Goal: Task Accomplishment & Management: Complete application form

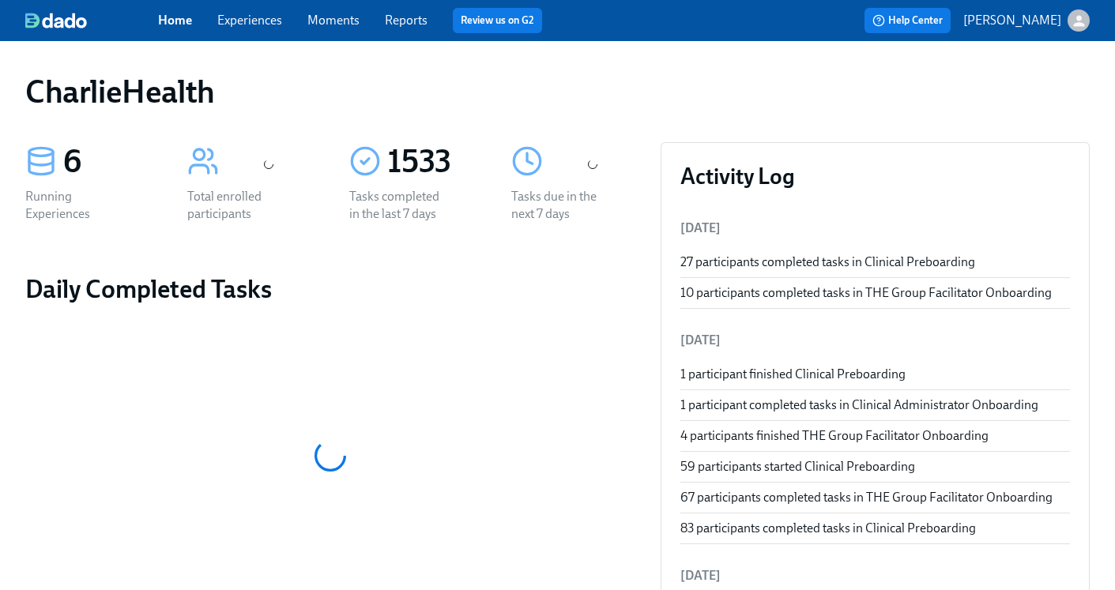
click at [240, 17] on link "Experiences" at bounding box center [249, 20] width 65 height 15
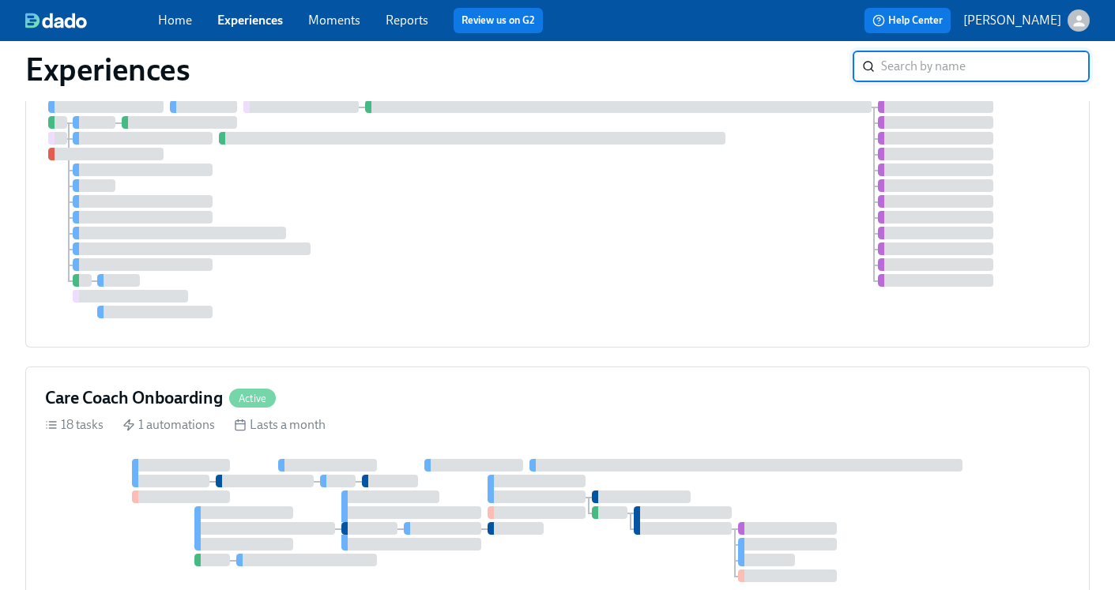
scroll to position [460, 0]
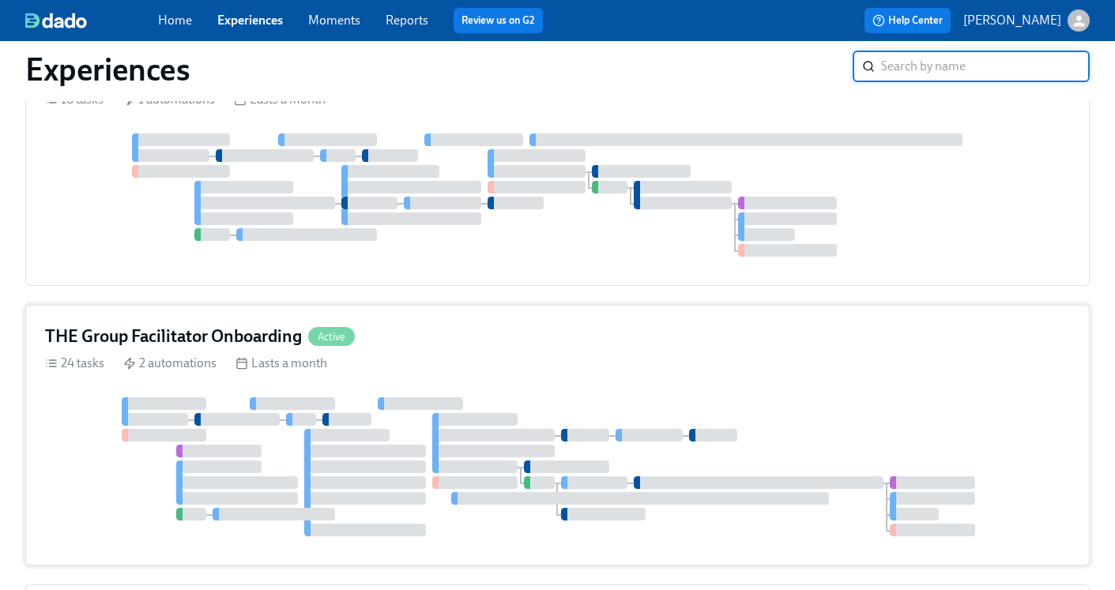
click at [141, 342] on h4 "THE Group Facilitator Onboarding" at bounding box center [173, 337] width 257 height 24
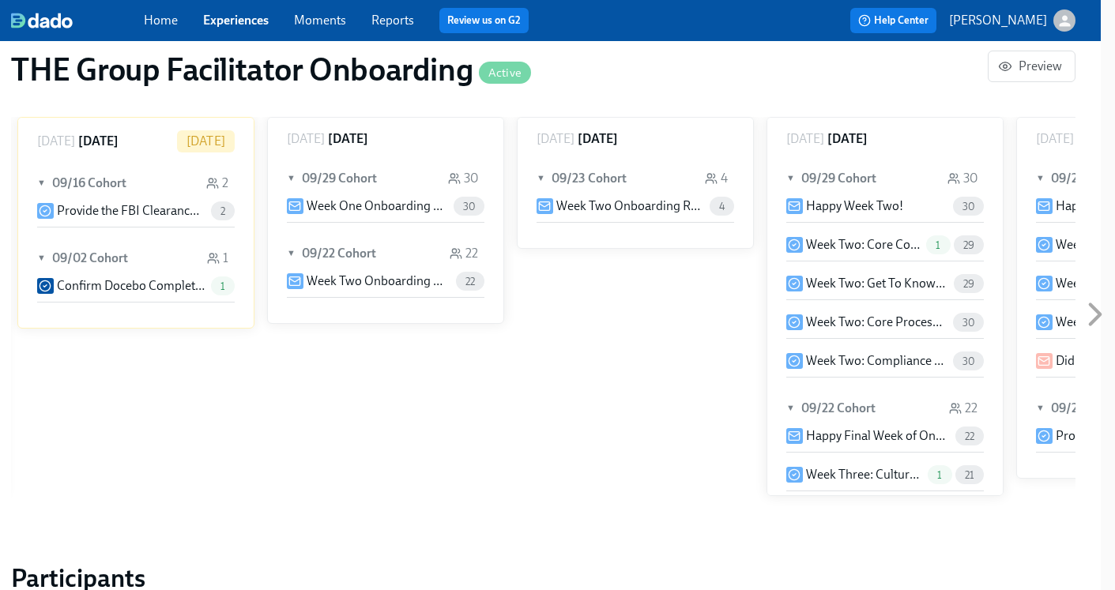
scroll to position [925, 14]
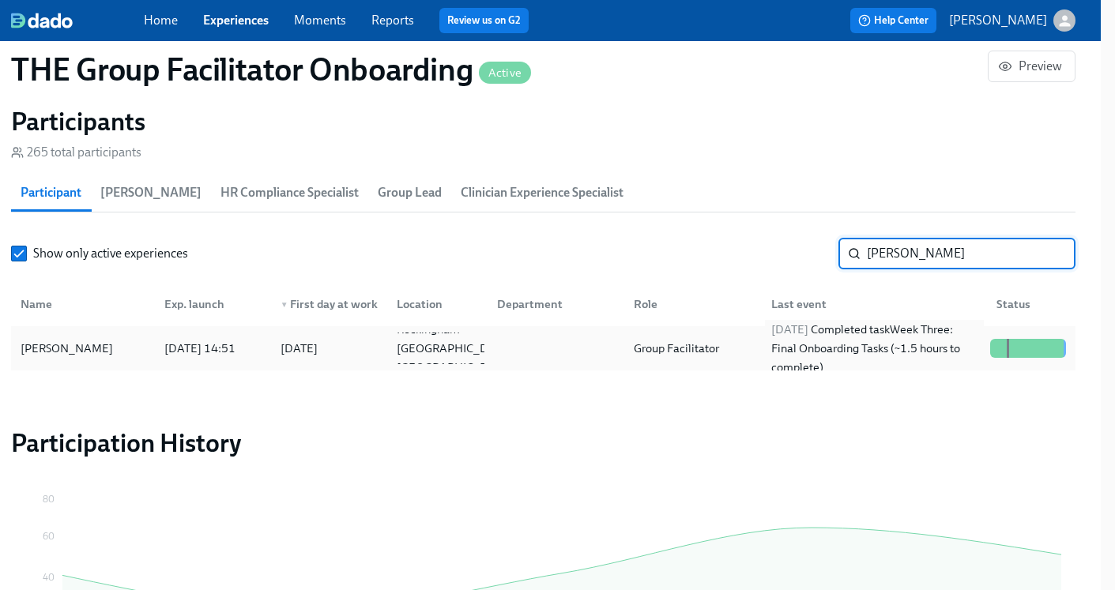
type input "Megan"
click at [767, 368] on div "2025/09/25 Completed task Week Three: Final Onboarding Tasks (~1.5 hours to com…" at bounding box center [874, 348] width 219 height 57
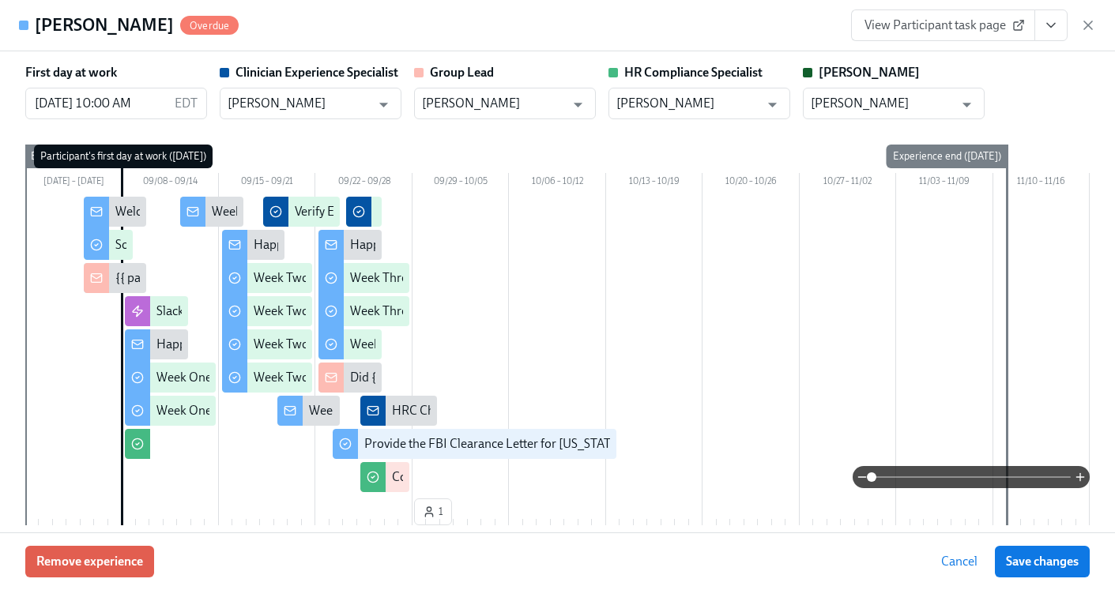
scroll to position [0, 21647]
click at [1048, 30] on icon "View task page" at bounding box center [1051, 25] width 16 height 16
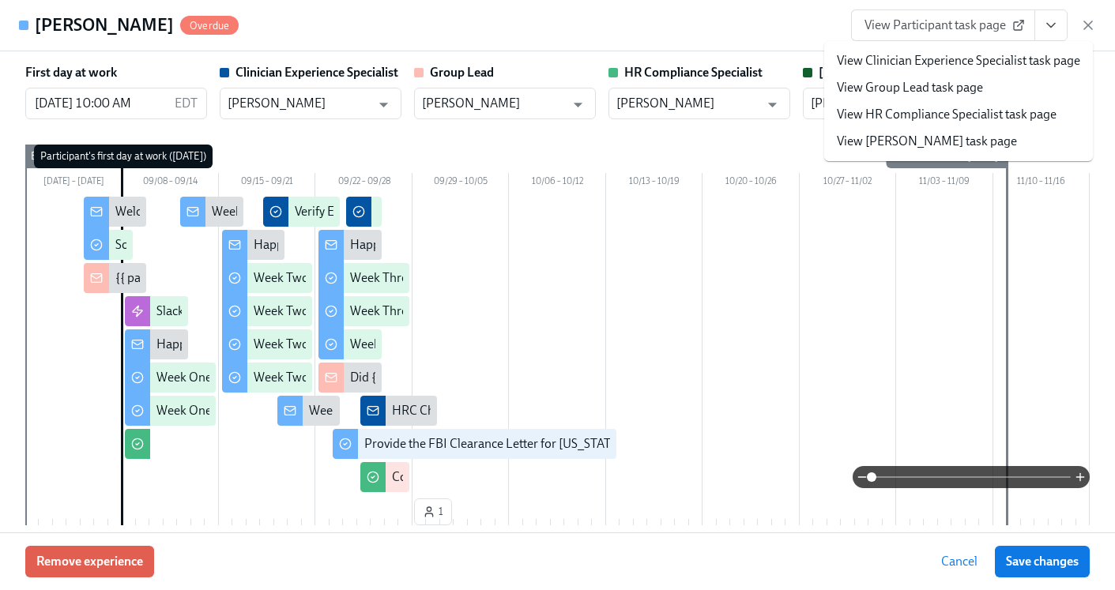
click at [966, 111] on link "View HR Compliance Specialist task page" at bounding box center [947, 114] width 220 height 17
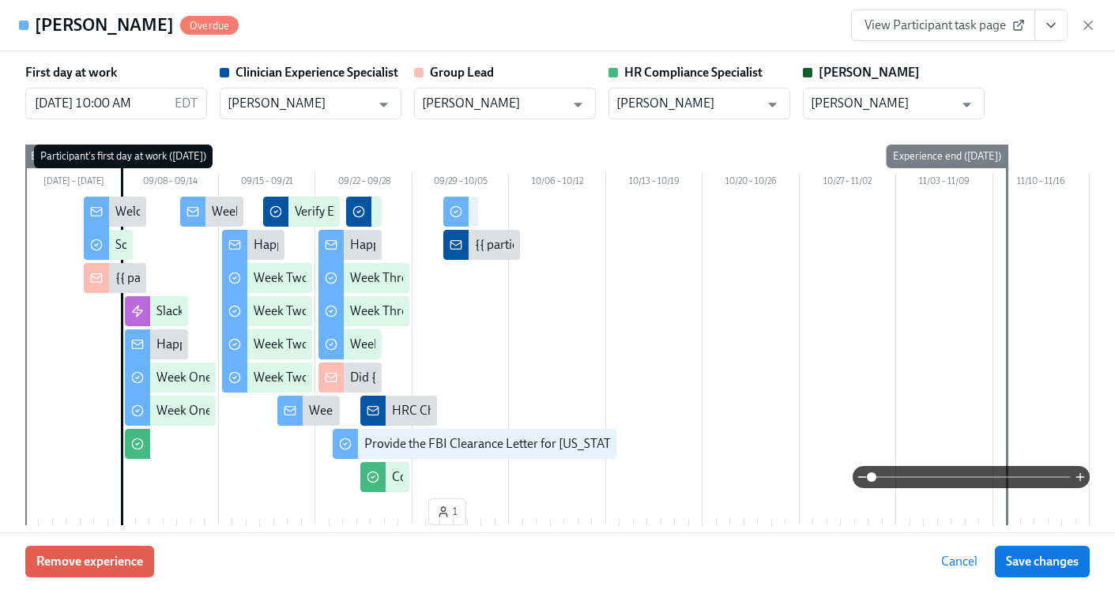
scroll to position [0, 22396]
click at [1053, 31] on icon "View task page" at bounding box center [1051, 25] width 16 height 16
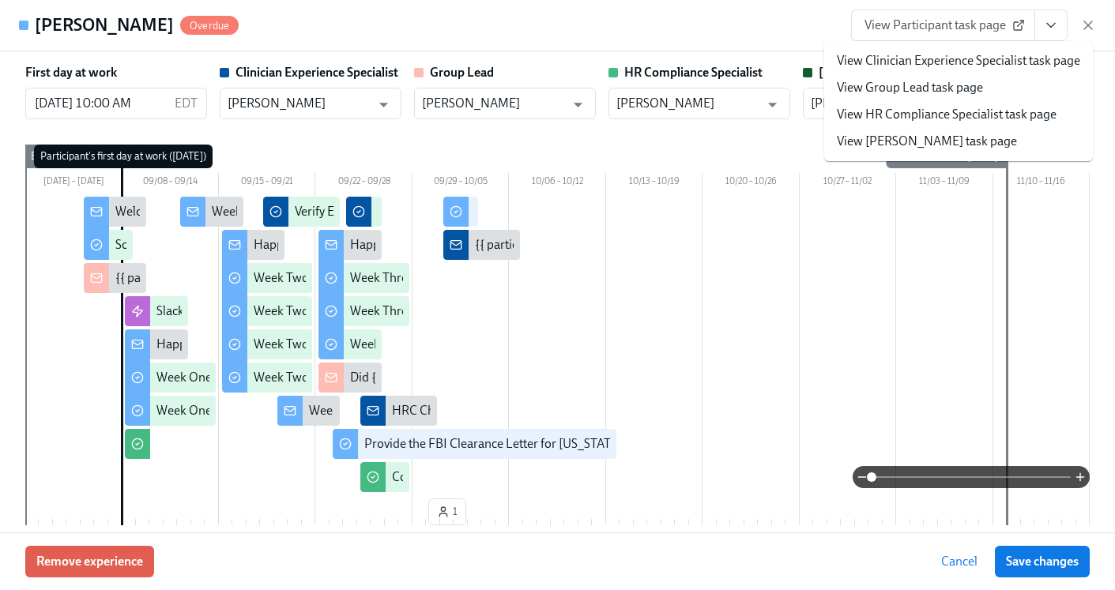
click at [1089, 23] on icon "button" at bounding box center [1088, 25] width 8 height 8
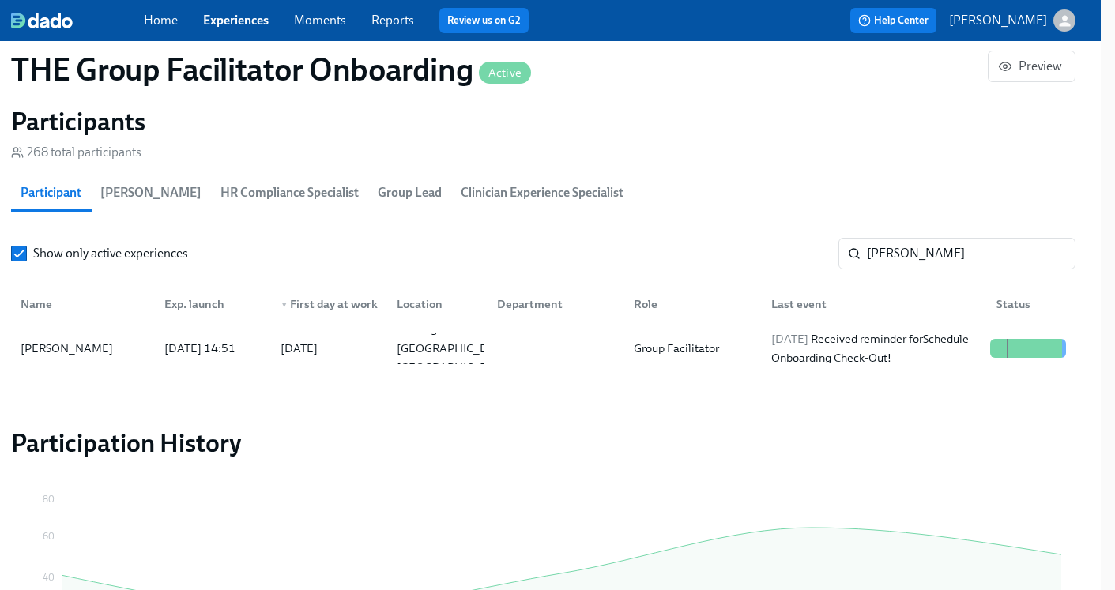
click at [224, 21] on link "Experiences" at bounding box center [236, 20] width 66 height 15
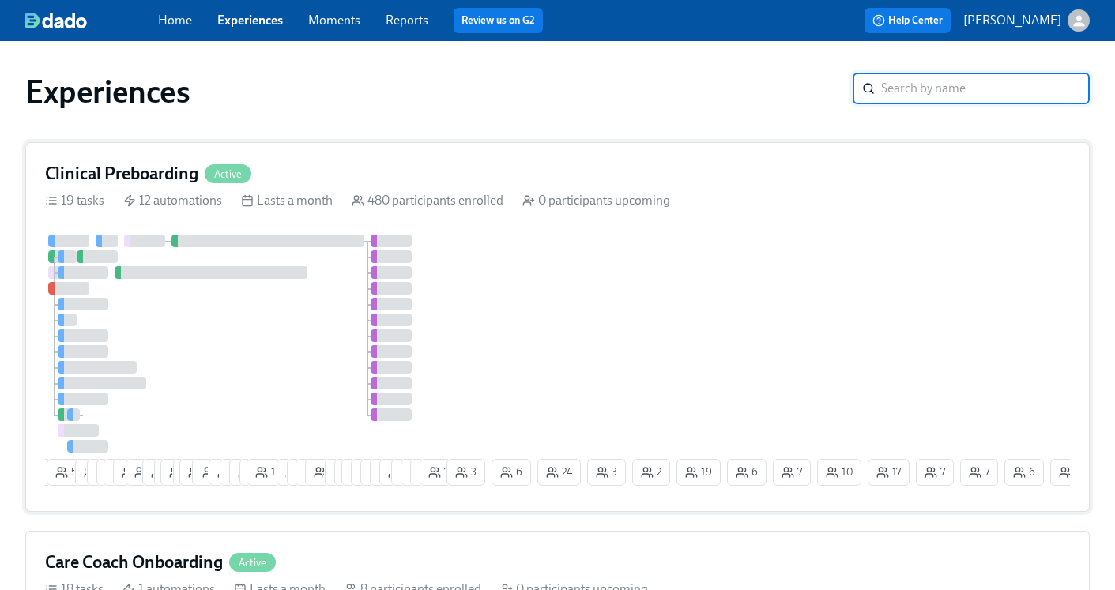
click at [139, 176] on h4 "Clinical Preboarding" at bounding box center [121, 174] width 153 height 24
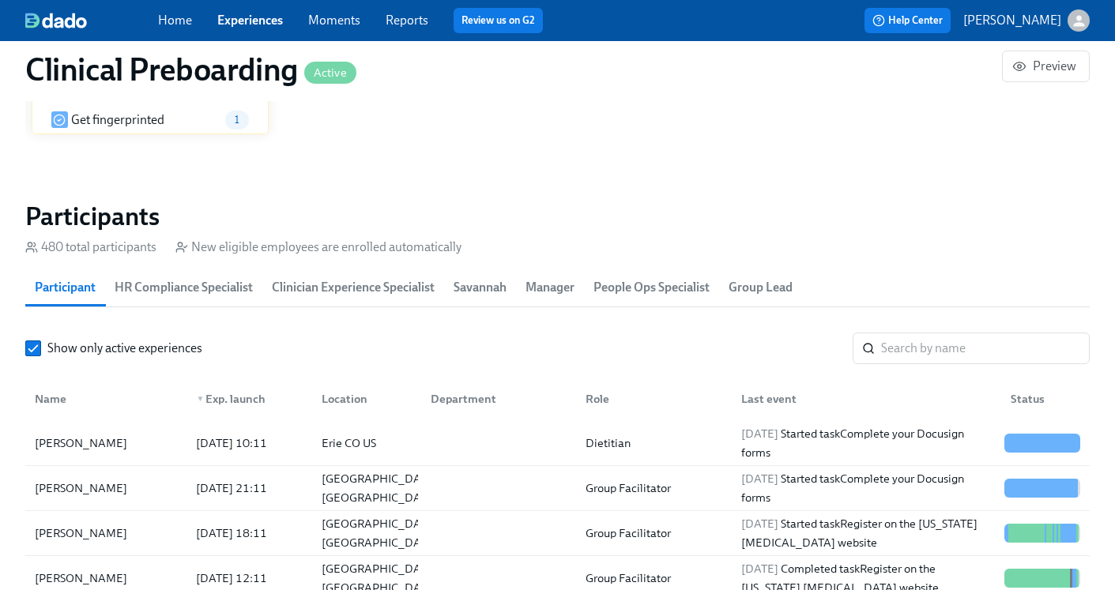
scroll to position [89, 0]
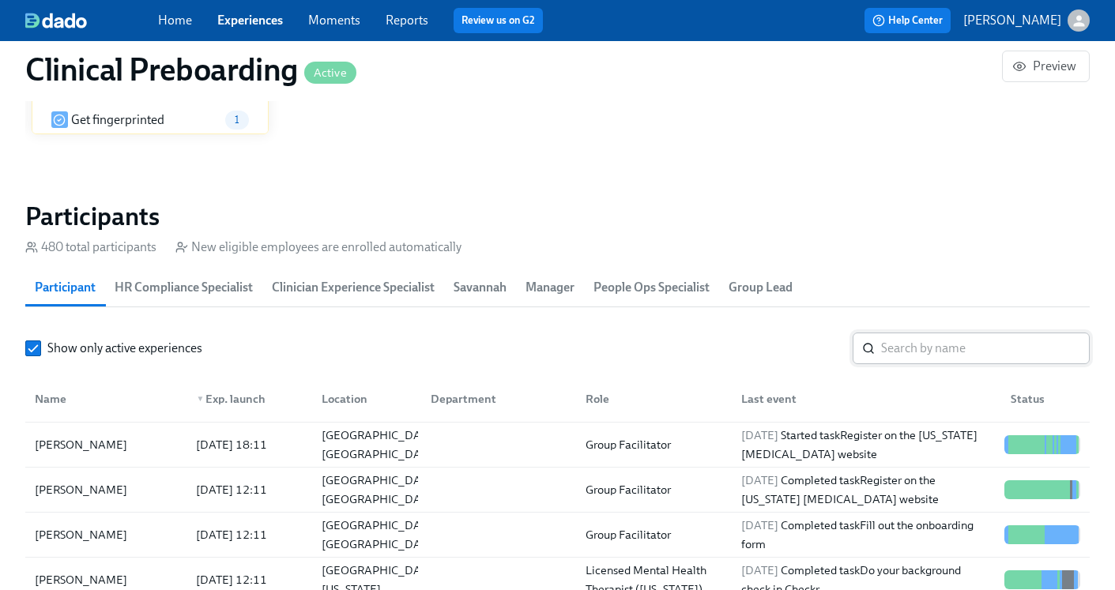
click at [890, 350] on input "search" at bounding box center [985, 349] width 209 height 32
paste input "Natalie White"
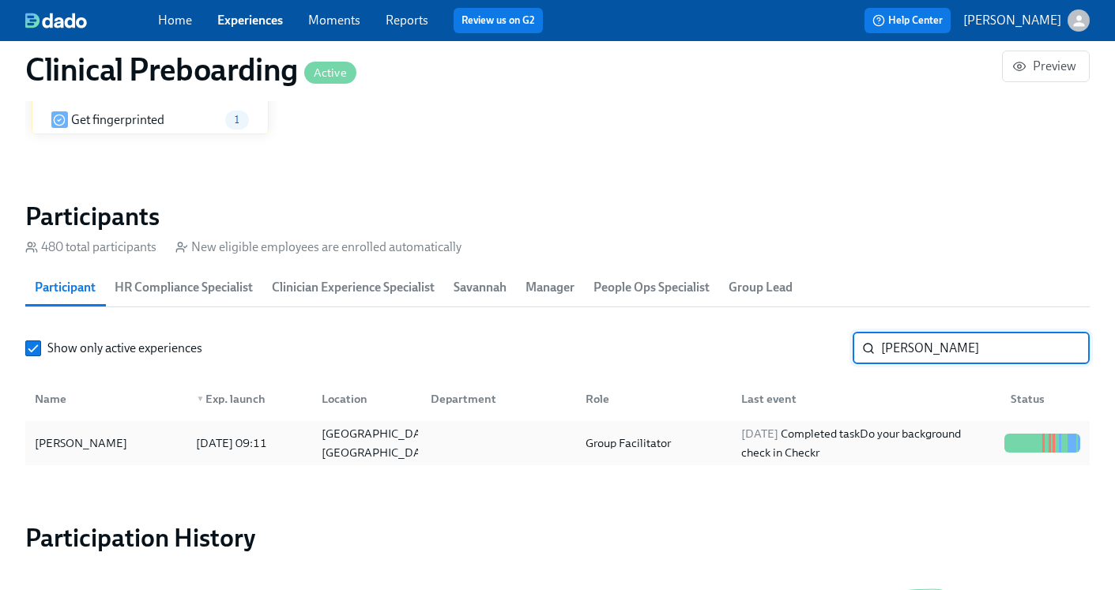
click at [729, 450] on div "2025/09/28 Completed task Do your background check in Checkr" at bounding box center [863, 444] width 269 height 32
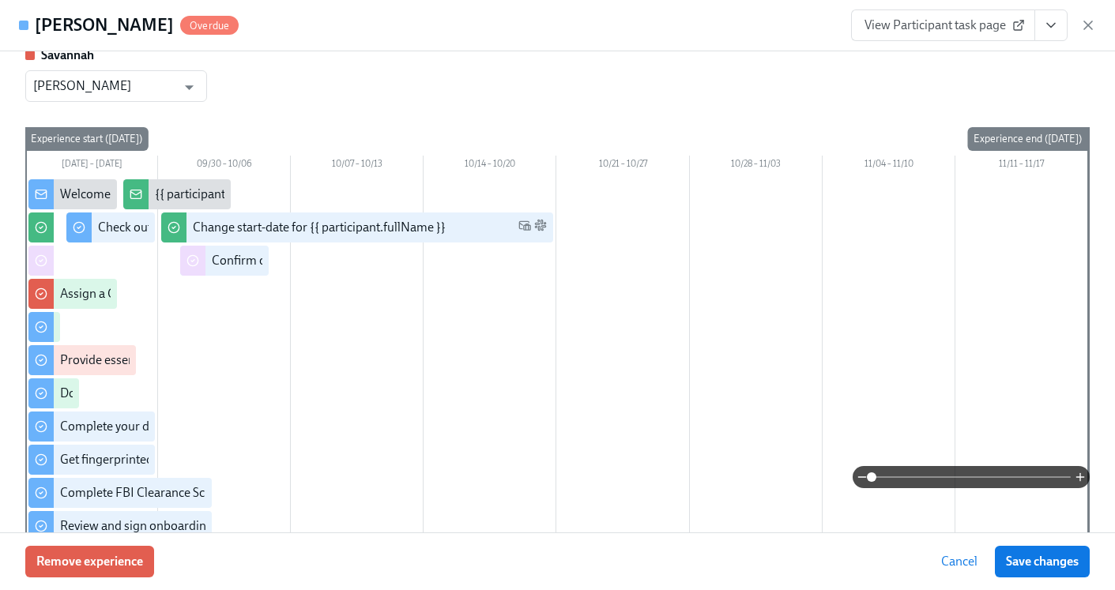
scroll to position [227, 0]
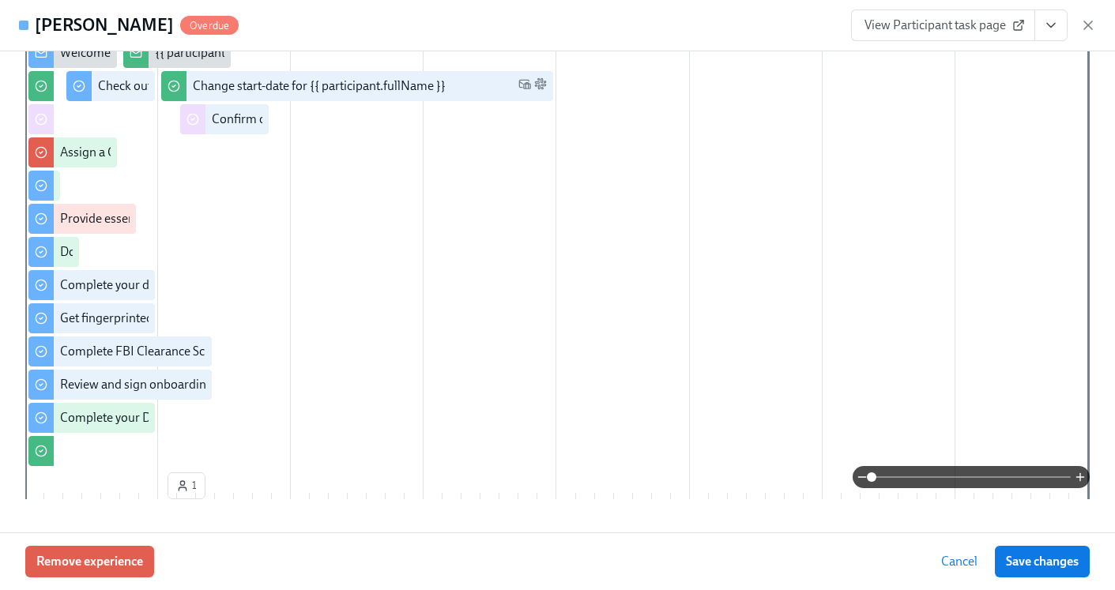
click at [1055, 32] on icon "View task page" at bounding box center [1051, 25] width 16 height 16
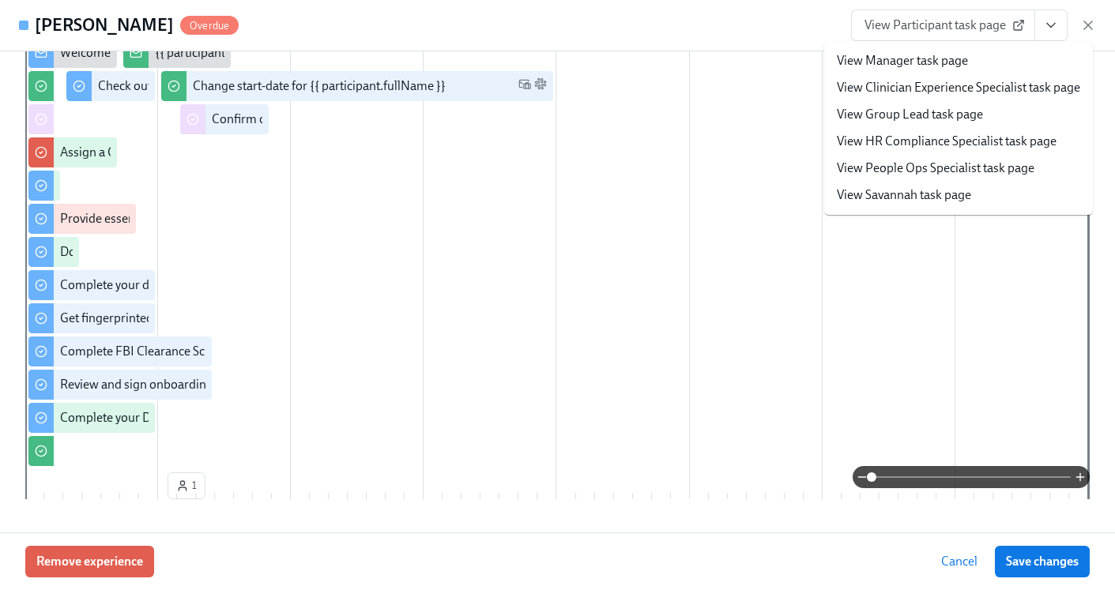
click at [957, 144] on link "View HR Compliance Specialist task page" at bounding box center [947, 141] width 220 height 17
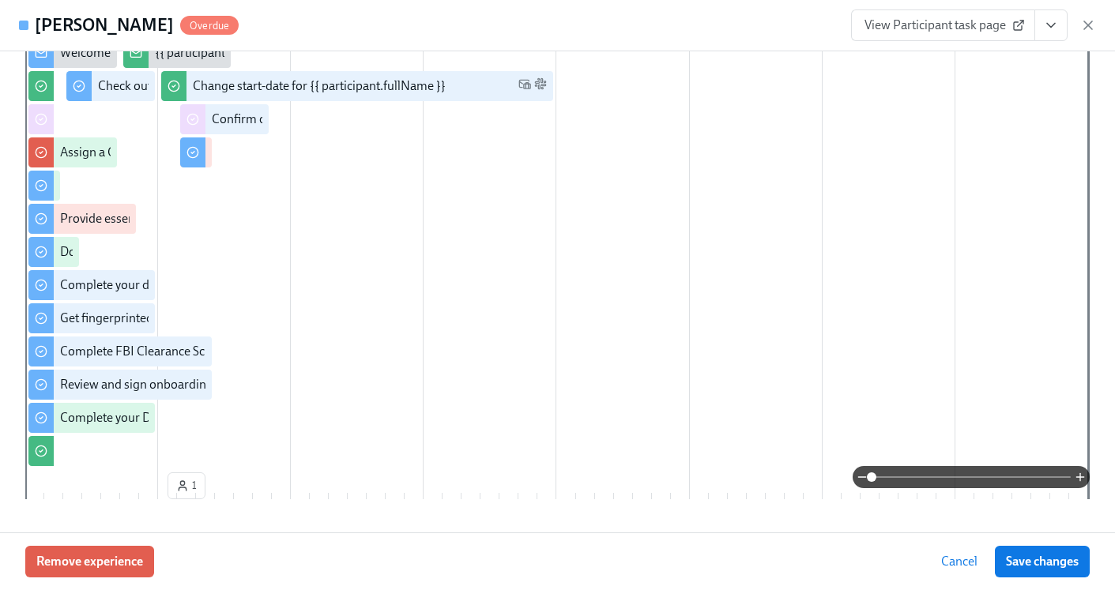
scroll to position [0, 20149]
click at [1083, 23] on icon "button" at bounding box center [1088, 25] width 16 height 16
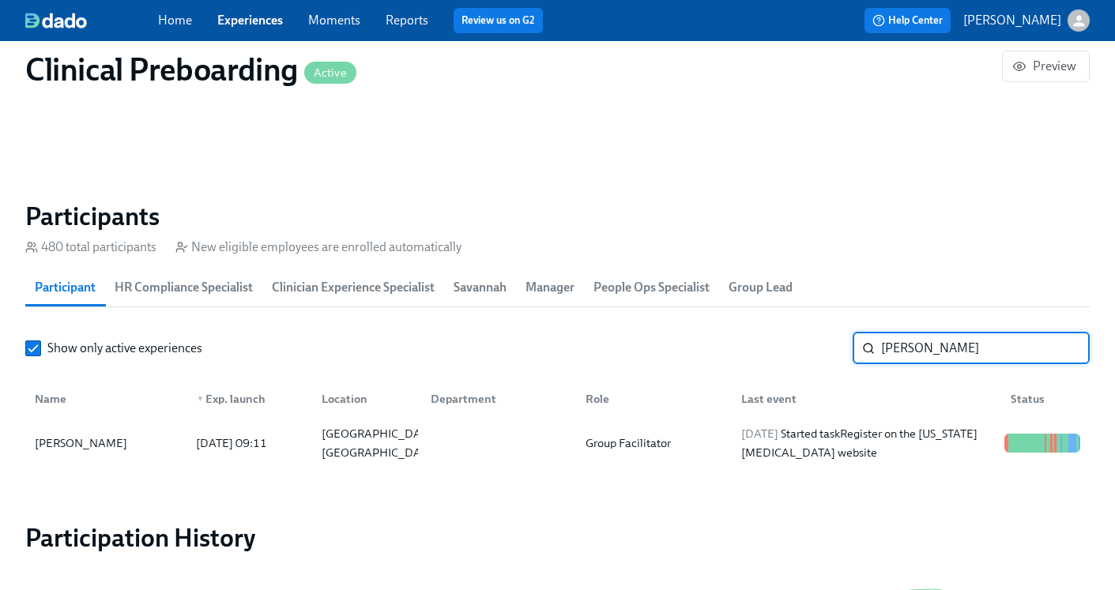
drag, startPoint x: 986, startPoint y: 350, endPoint x: 847, endPoint y: 345, distance: 139.2
click at [847, 345] on div "Show only active experiences Natalie White ​" at bounding box center [557, 349] width 1064 height 32
paste input "Sydney Chartier"
click at [812, 431] on div "2025/09/30 Completed task Get fingerprinted" at bounding box center [863, 444] width 269 height 32
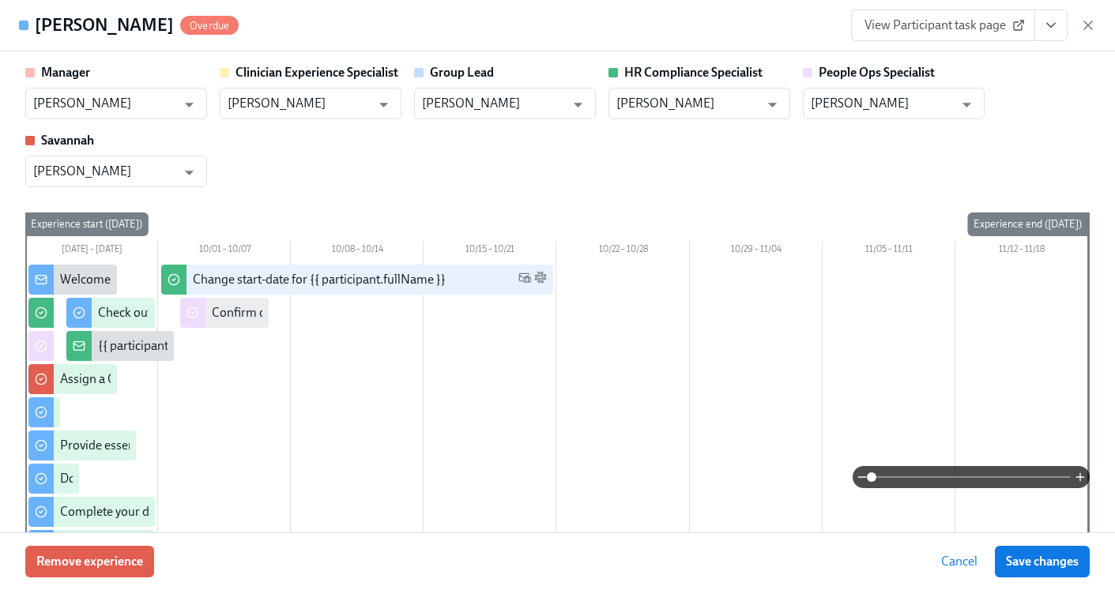
click at [1055, 13] on button "View task page" at bounding box center [1050, 25] width 33 height 32
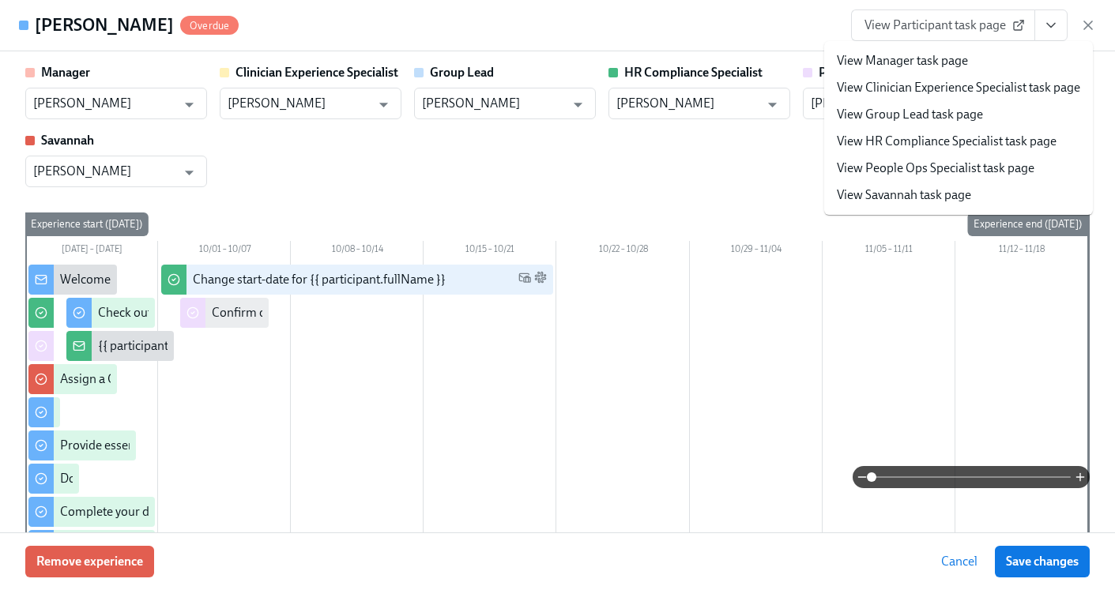
click at [933, 136] on link "View HR Compliance Specialist task page" at bounding box center [947, 141] width 220 height 17
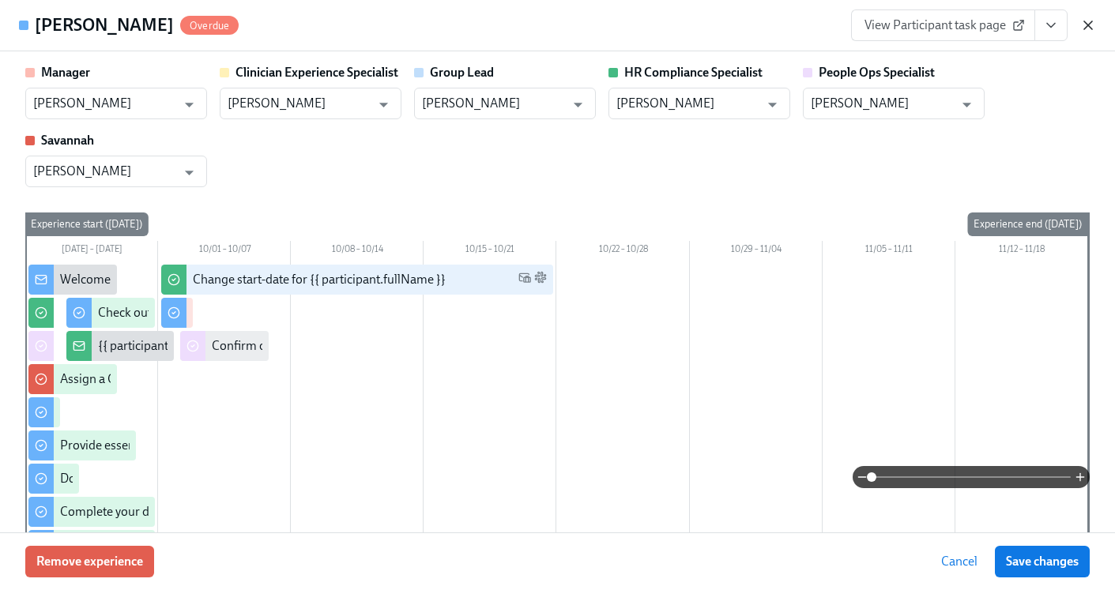
click at [1080, 24] on icon "button" at bounding box center [1088, 25] width 16 height 16
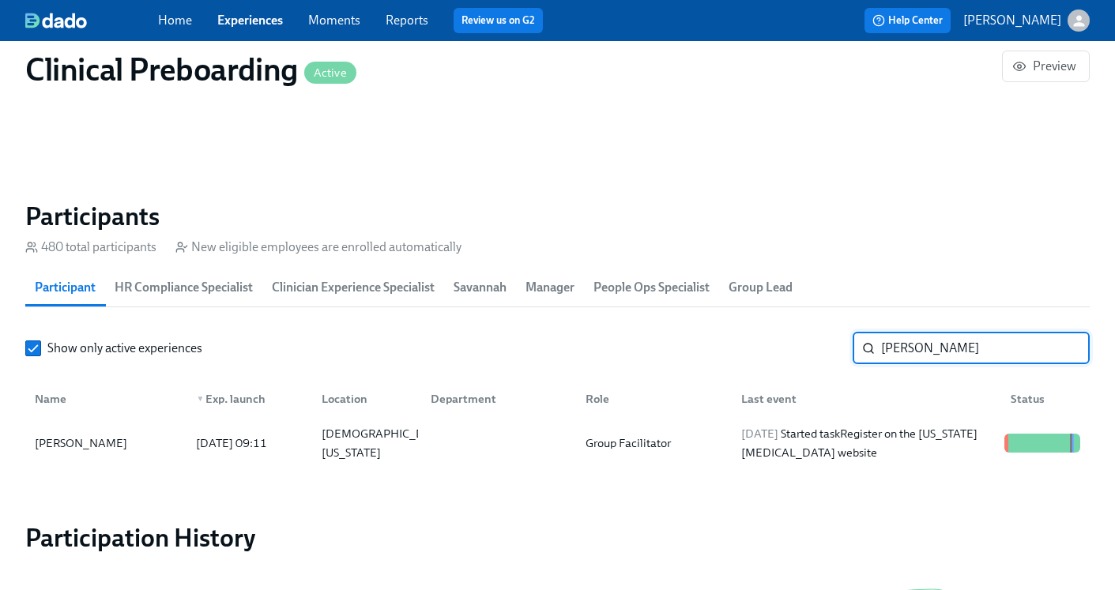
drag, startPoint x: 972, startPoint y: 353, endPoint x: 759, endPoint y: 335, distance: 214.1
click at [760, 338] on div "Show only active experiences Sydney Chartier ​" at bounding box center [557, 349] width 1064 height 32
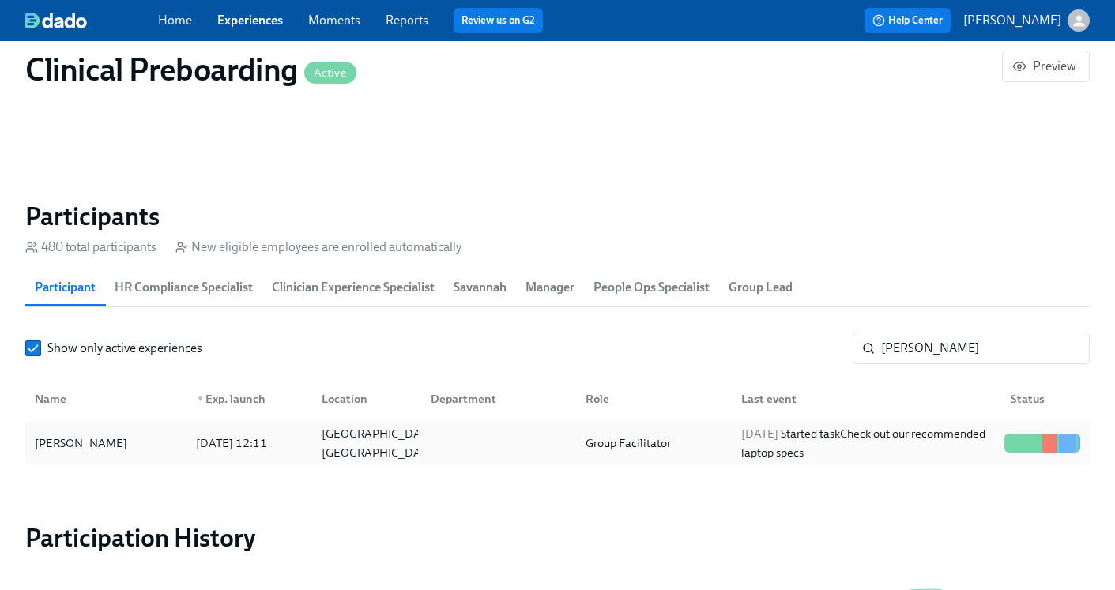
click at [739, 437] on div "2025/09/25 Started task Check out our recommended laptop specs" at bounding box center [866, 443] width 263 height 38
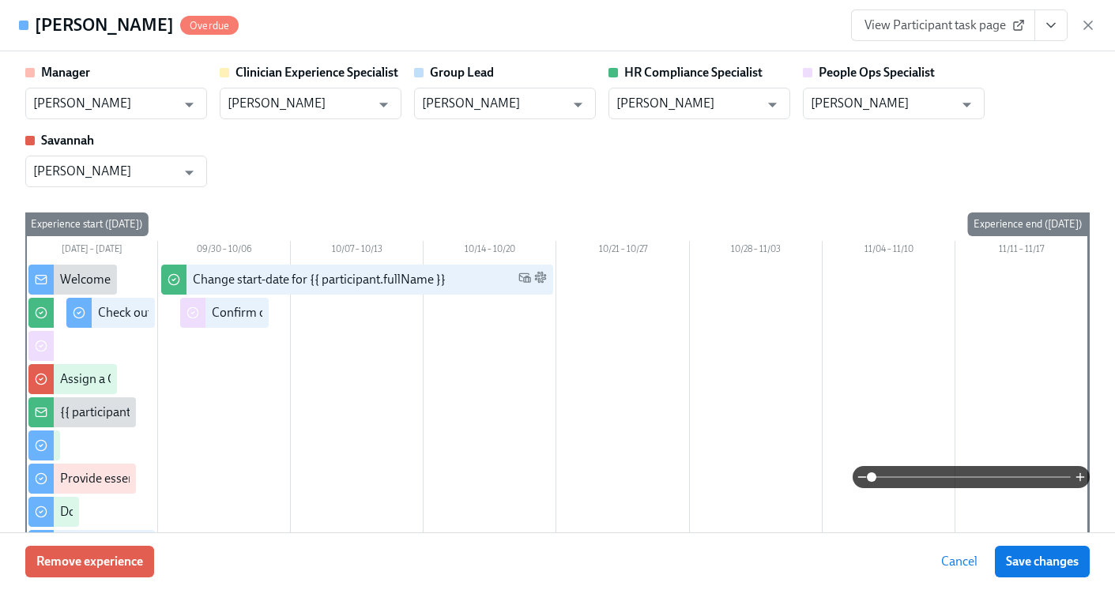
click at [1048, 29] on icon "View task page" at bounding box center [1051, 25] width 16 height 16
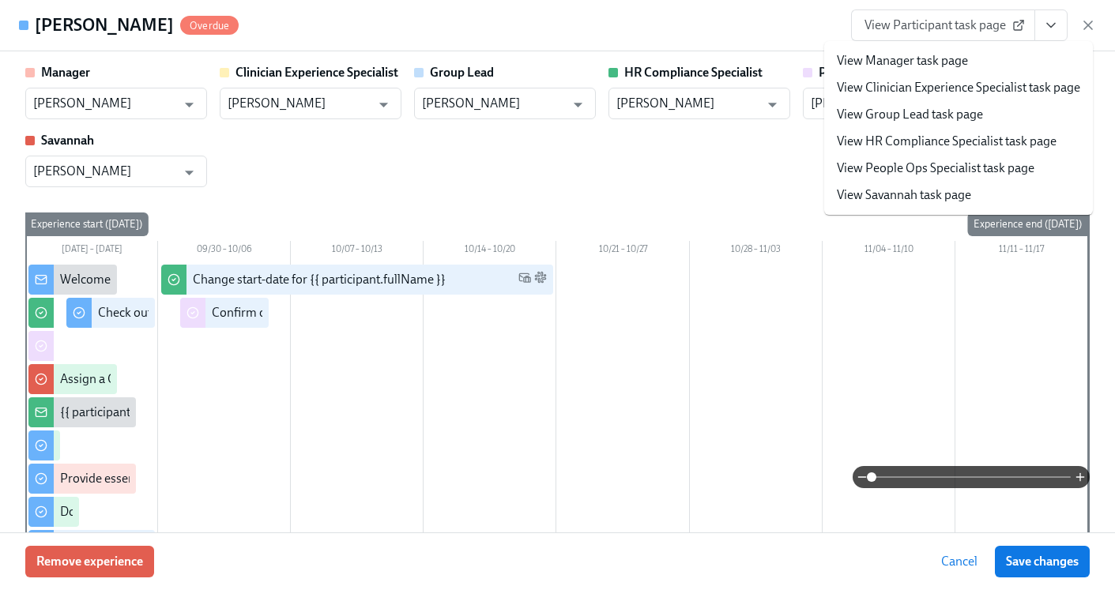
click at [1000, 141] on link "View HR Compliance Specialist task page" at bounding box center [947, 141] width 220 height 17
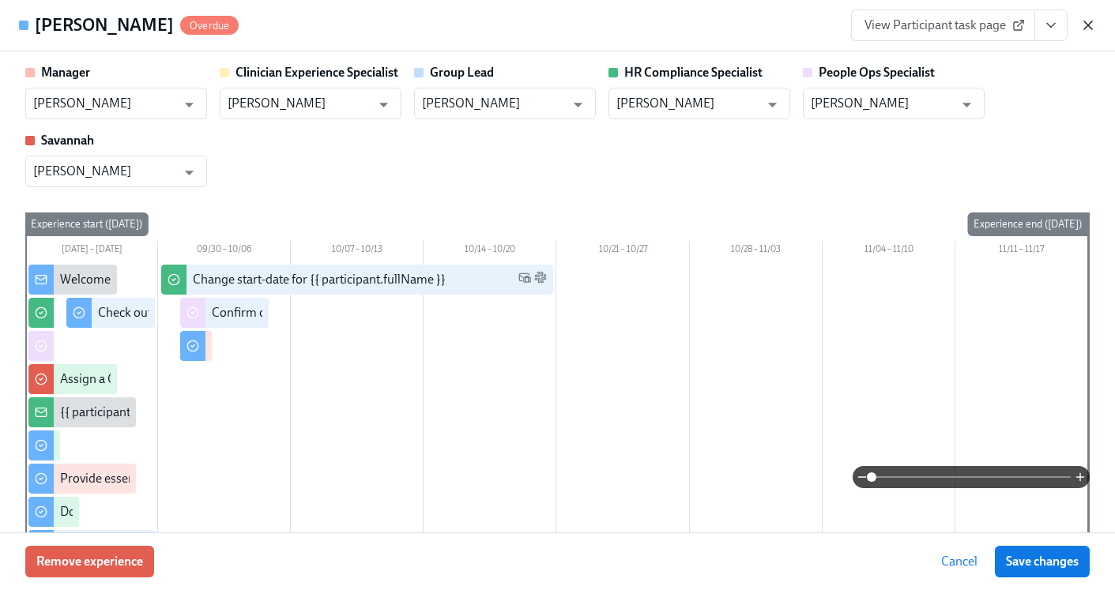
click at [1084, 25] on icon "button" at bounding box center [1088, 25] width 16 height 16
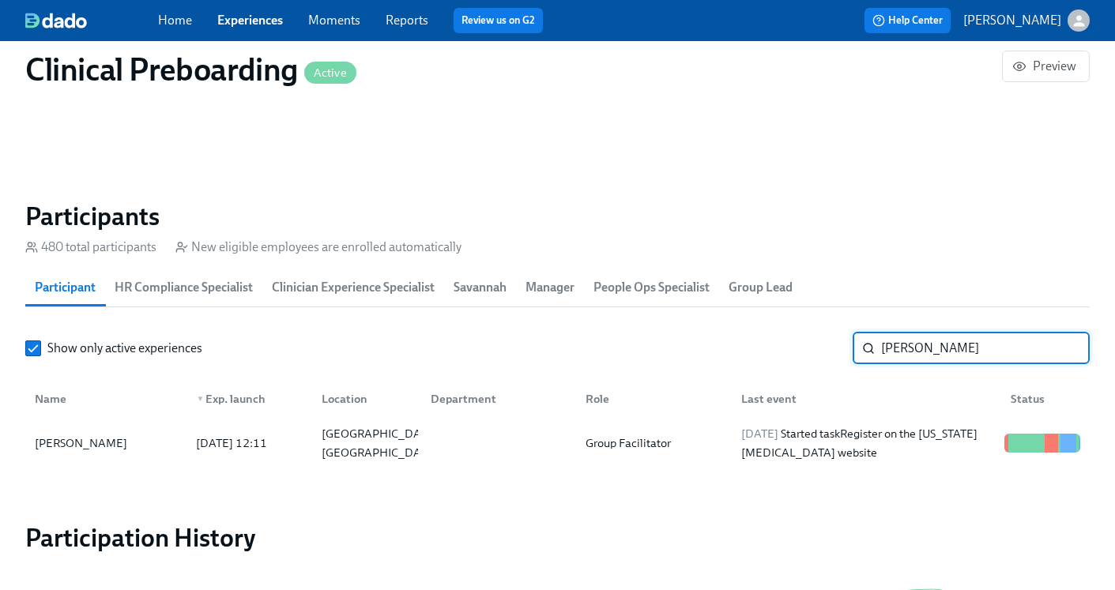
drag, startPoint x: 956, startPoint y: 352, endPoint x: 834, endPoint y: 349, distance: 121.7
click at [834, 349] on div "Show only active experiences Salinas ​" at bounding box center [557, 349] width 1064 height 32
paste input "Angela Omoogun"
click at [940, 446] on div "2025/10/01 Started task Check out our recommended laptop specs" at bounding box center [866, 443] width 263 height 38
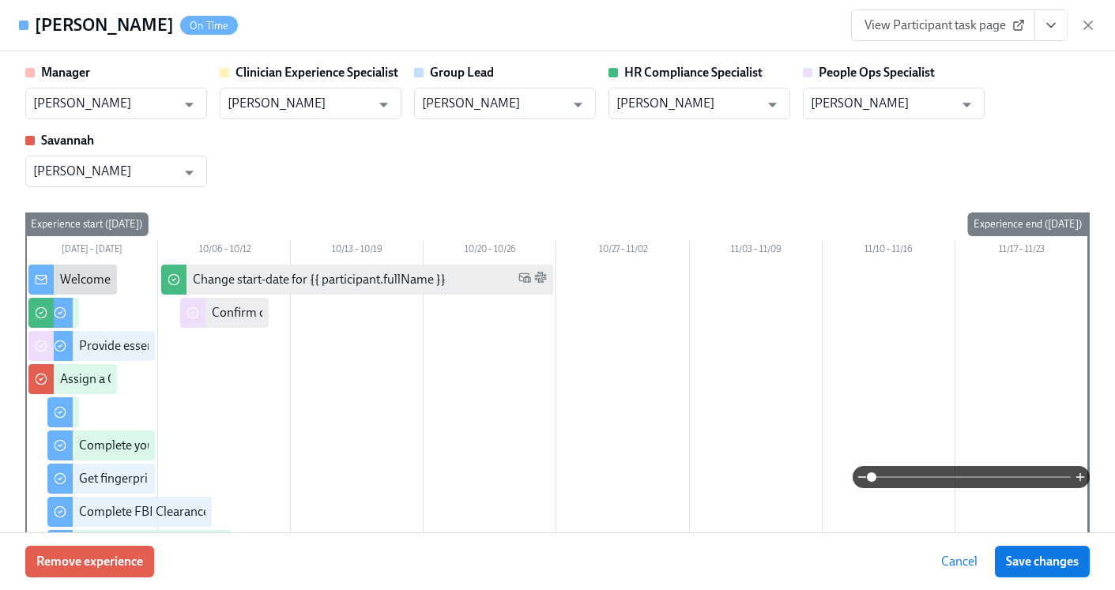
click at [1053, 24] on icon "View task page" at bounding box center [1051, 26] width 8 height 4
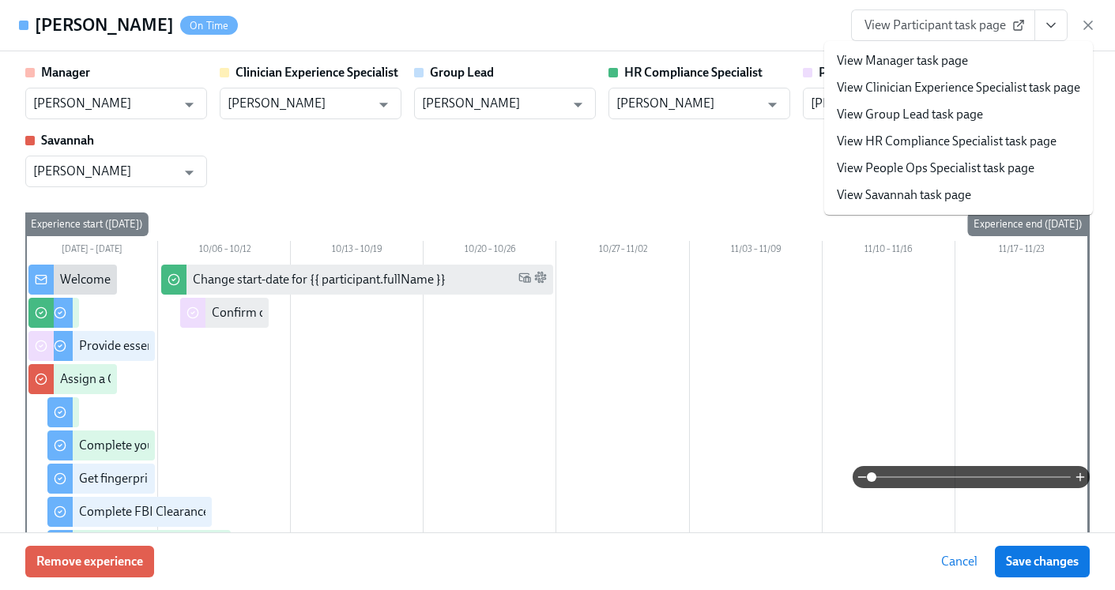
click at [936, 137] on link "View HR Compliance Specialist task page" at bounding box center [947, 141] width 220 height 17
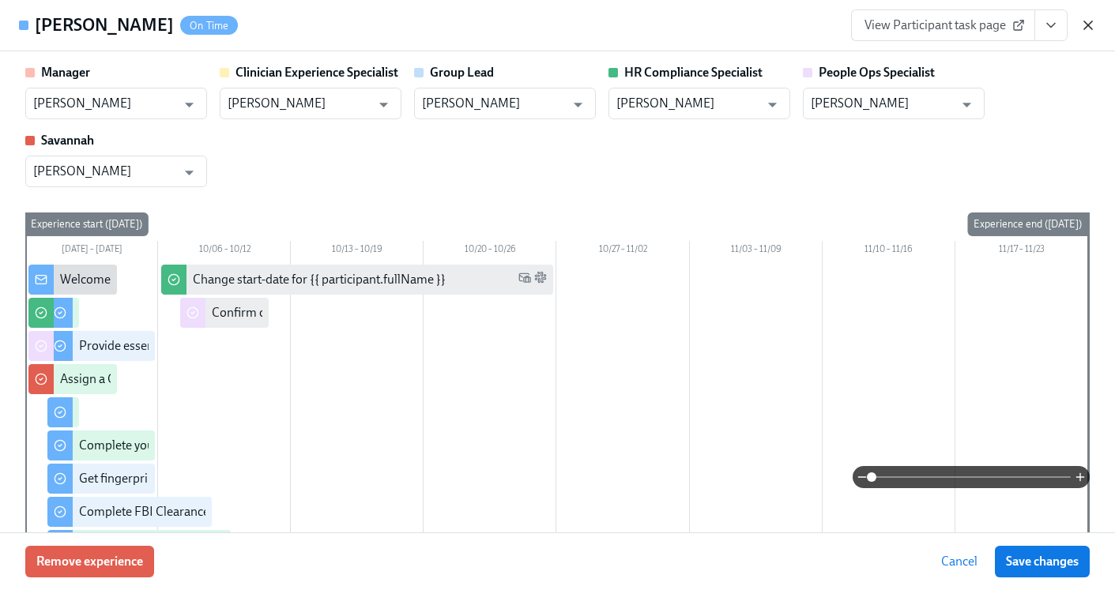
click at [1080, 18] on icon "button" at bounding box center [1088, 25] width 16 height 16
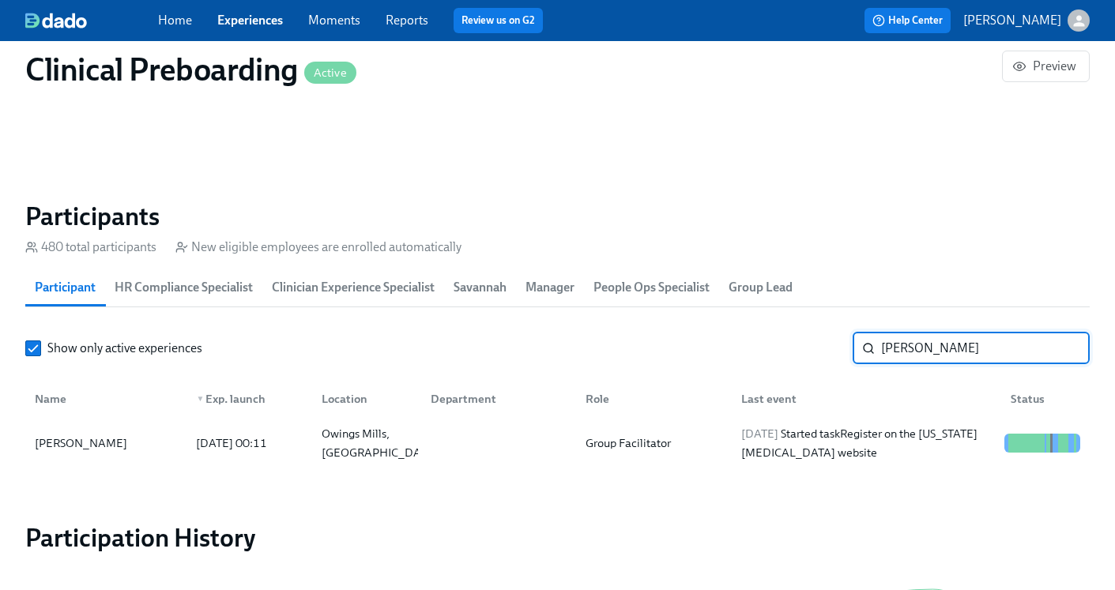
drag, startPoint x: 996, startPoint y: 354, endPoint x: 867, endPoint y: 348, distance: 129.8
click at [867, 348] on div "Angela Omoogun ​" at bounding box center [971, 349] width 237 height 32
paste input "Izandra Rudolph"
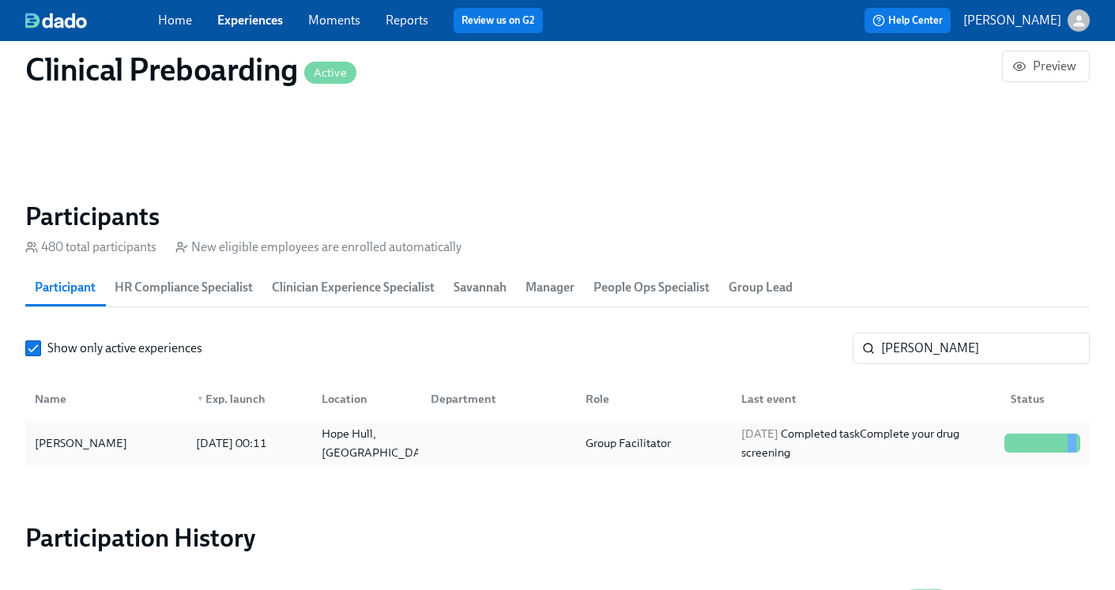
click at [863, 433] on div "2025/09/30 Completed task Complete your drug screening" at bounding box center [866, 443] width 263 height 38
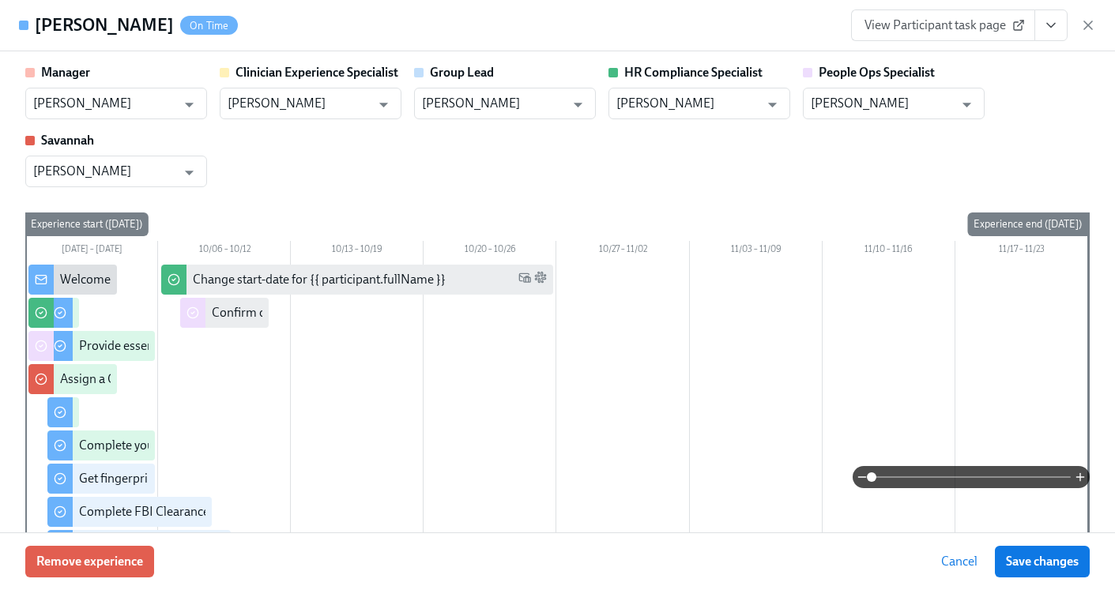
click at [1058, 22] on icon "View task page" at bounding box center [1051, 25] width 16 height 16
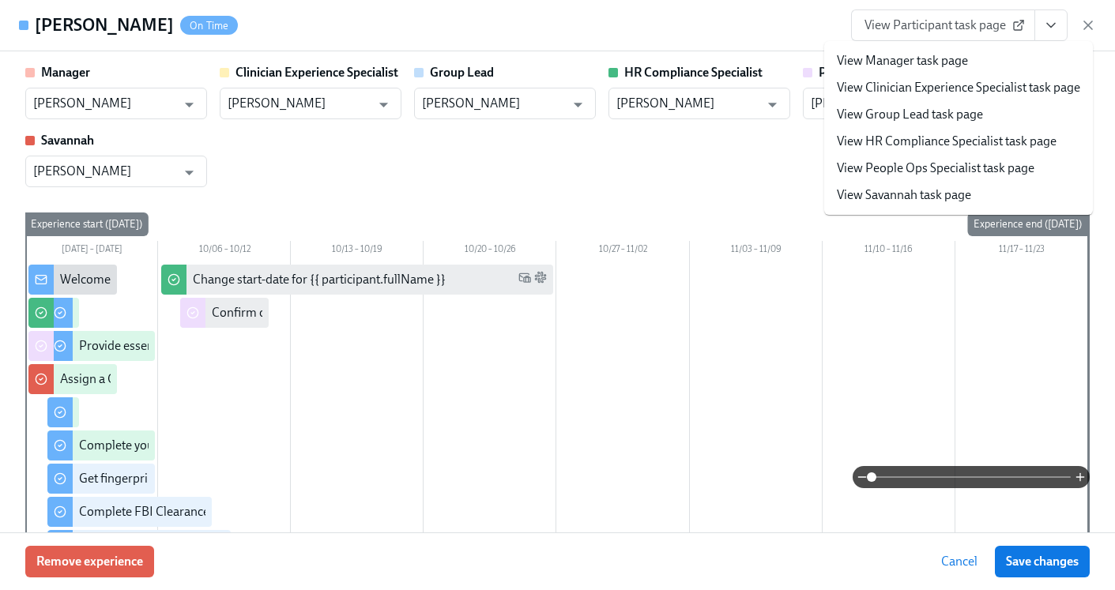
click at [956, 140] on link "View HR Compliance Specialist task page" at bounding box center [947, 141] width 220 height 17
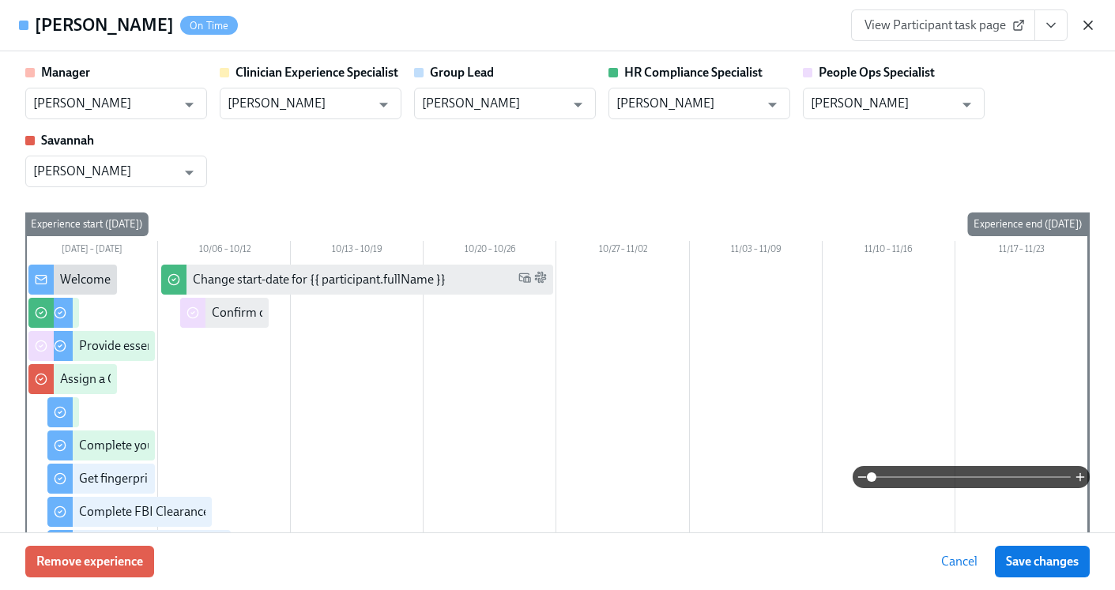
click at [1088, 28] on icon "button" at bounding box center [1088, 25] width 16 height 16
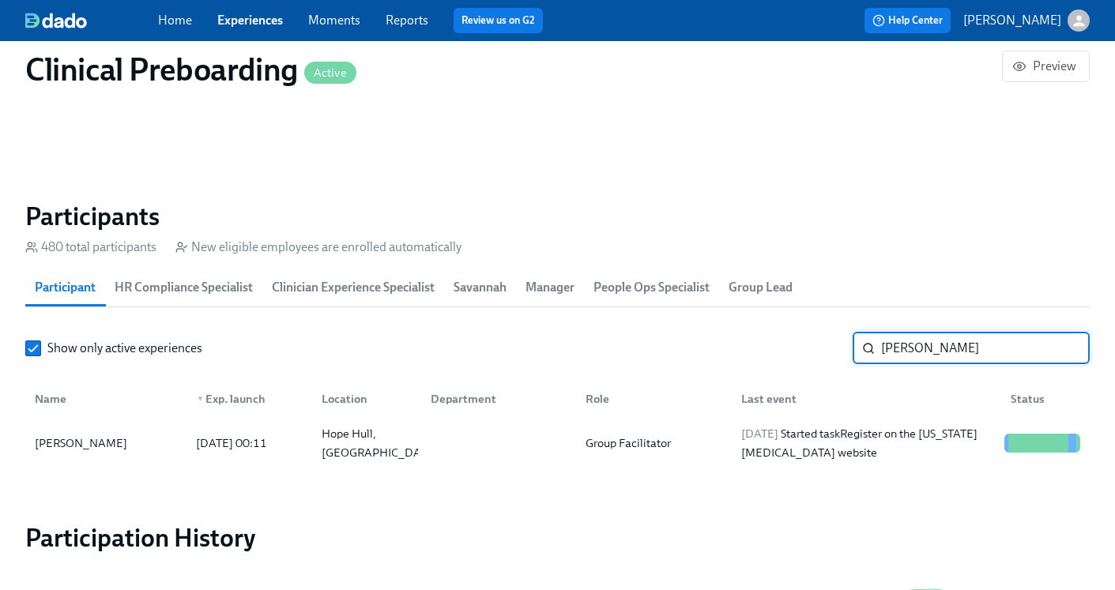
drag, startPoint x: 982, startPoint y: 354, endPoint x: 832, endPoint y: 346, distance: 150.4
click at [832, 347] on div "Show only active experiences Izandra Rudolph ​" at bounding box center [557, 349] width 1064 height 32
paste input "DeKhari Dixon"
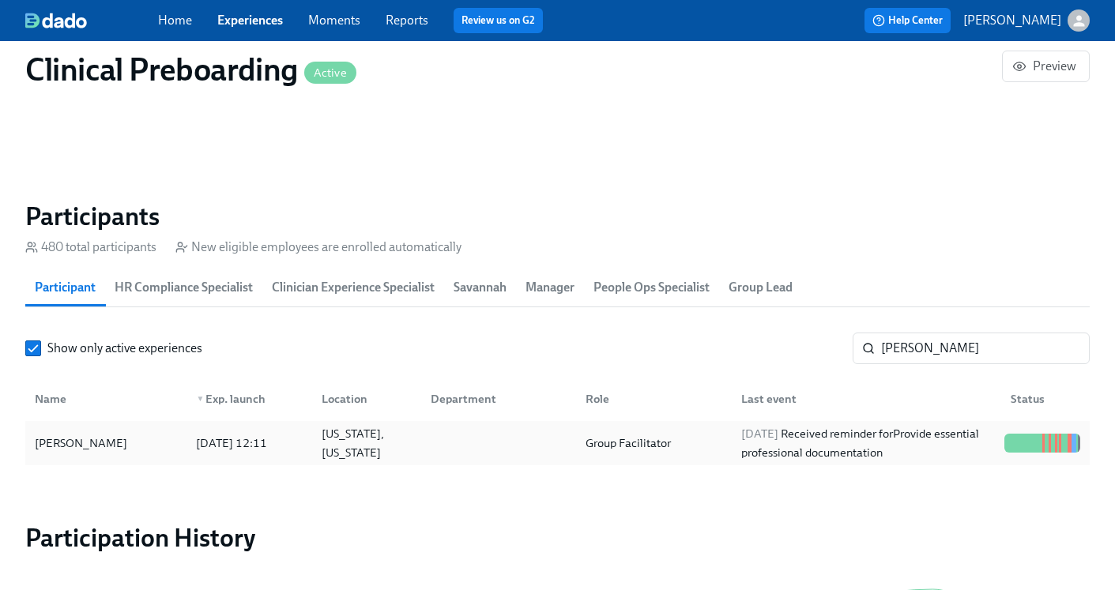
click at [791, 446] on div "2025/10/01 Received reminder for Provide essential professional documentation" at bounding box center [866, 443] width 263 height 38
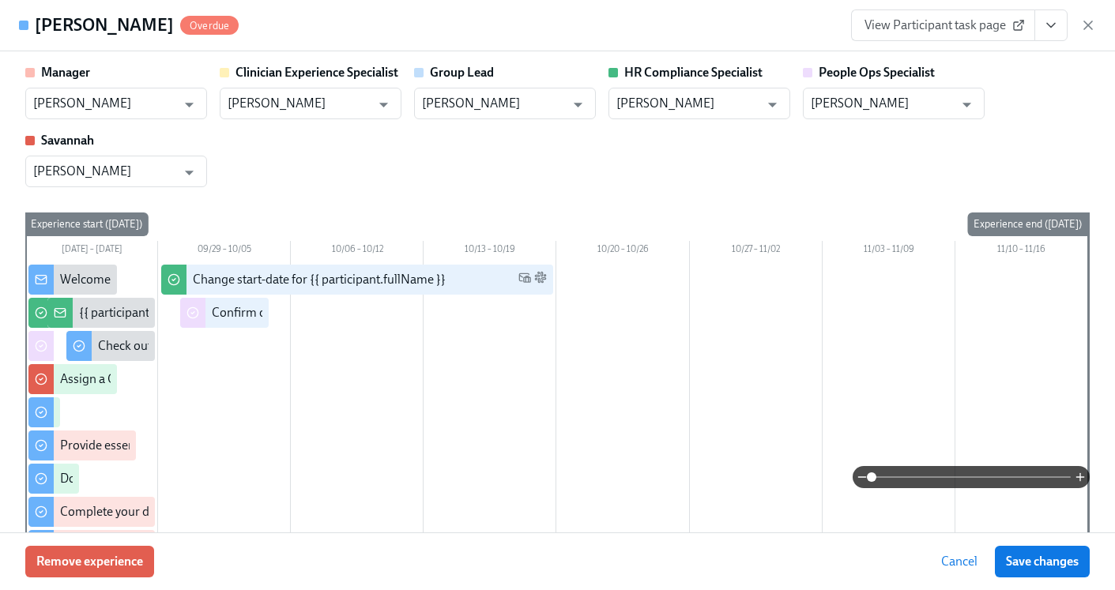
click at [1053, 28] on icon "View task page" at bounding box center [1051, 25] width 16 height 16
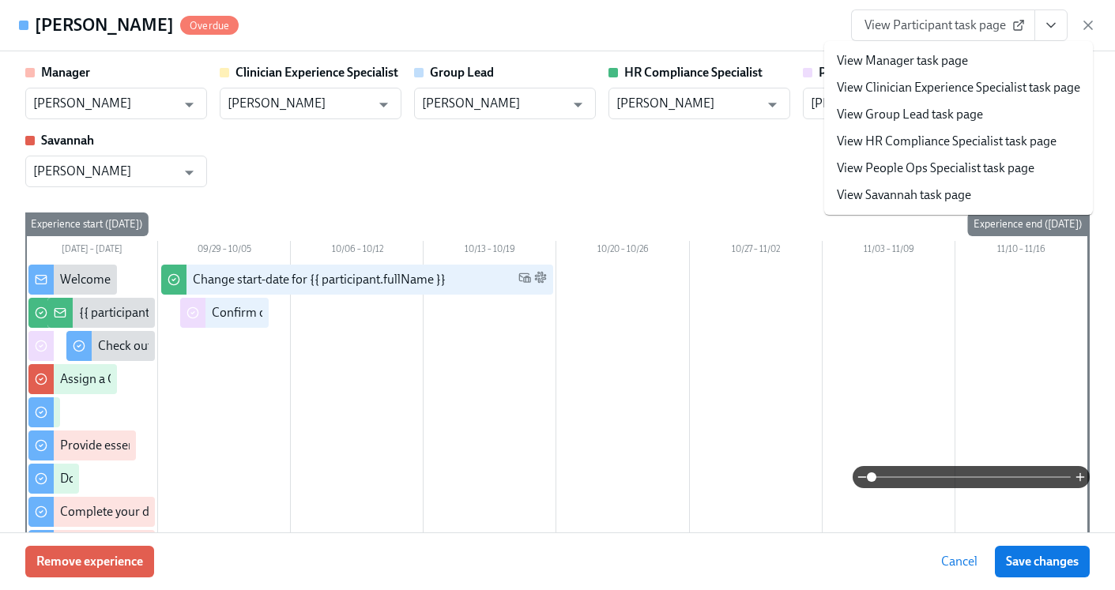
click at [960, 140] on link "View HR Compliance Specialist task page" at bounding box center [947, 141] width 220 height 17
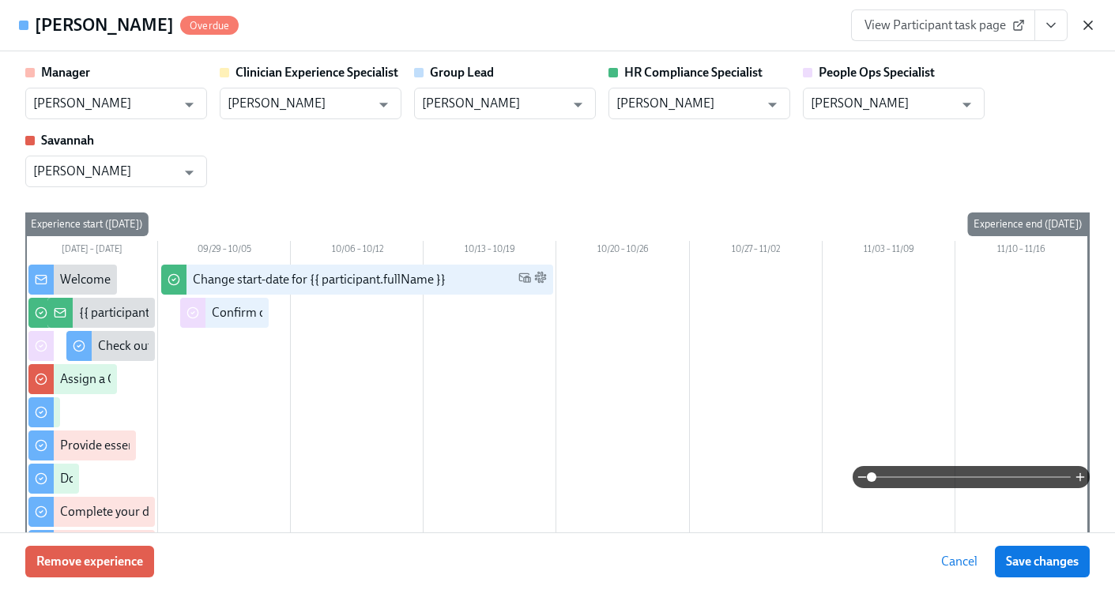
click at [1084, 21] on icon "button" at bounding box center [1088, 25] width 8 height 8
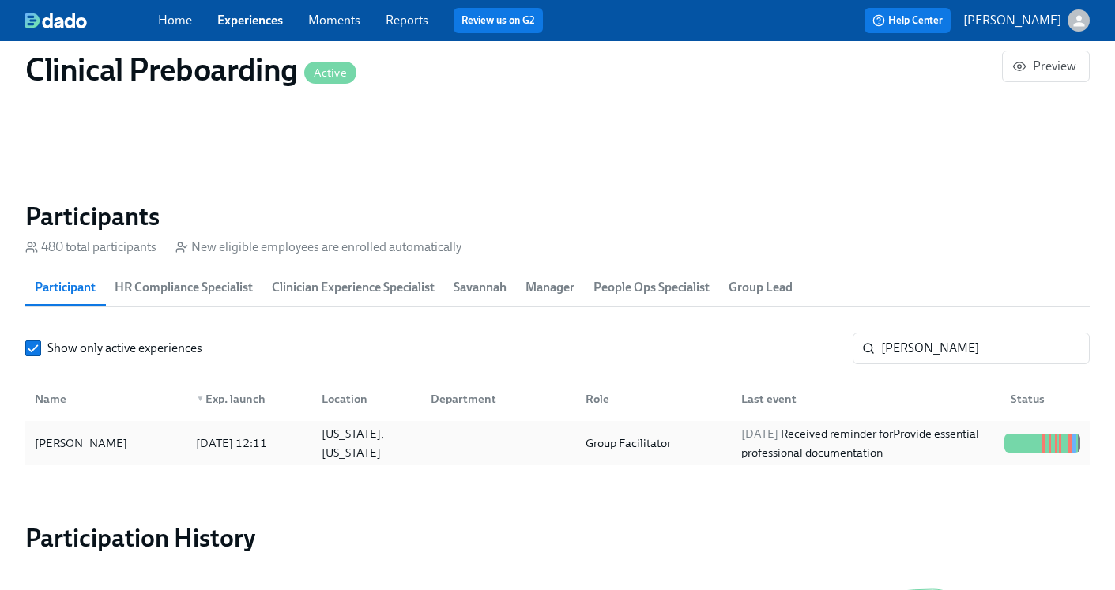
click at [860, 428] on div "DeKhari Dixon 2025/09/22 12:11 Maryland, New York Group Facilitator 2025/10/01 …" at bounding box center [557, 443] width 1064 height 44
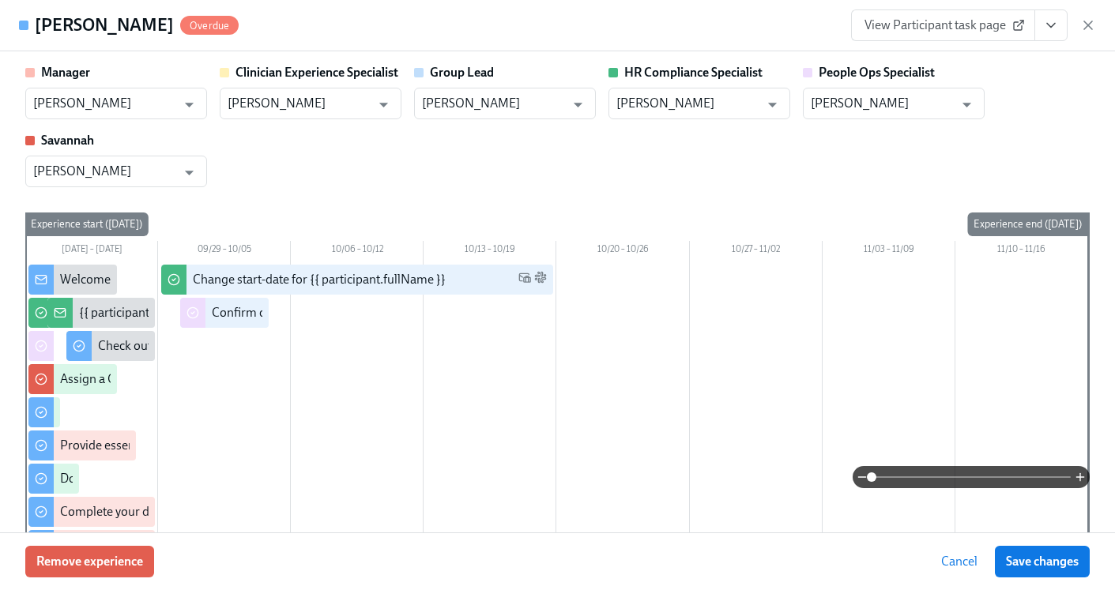
click at [1055, 32] on icon "View task page" at bounding box center [1051, 25] width 16 height 16
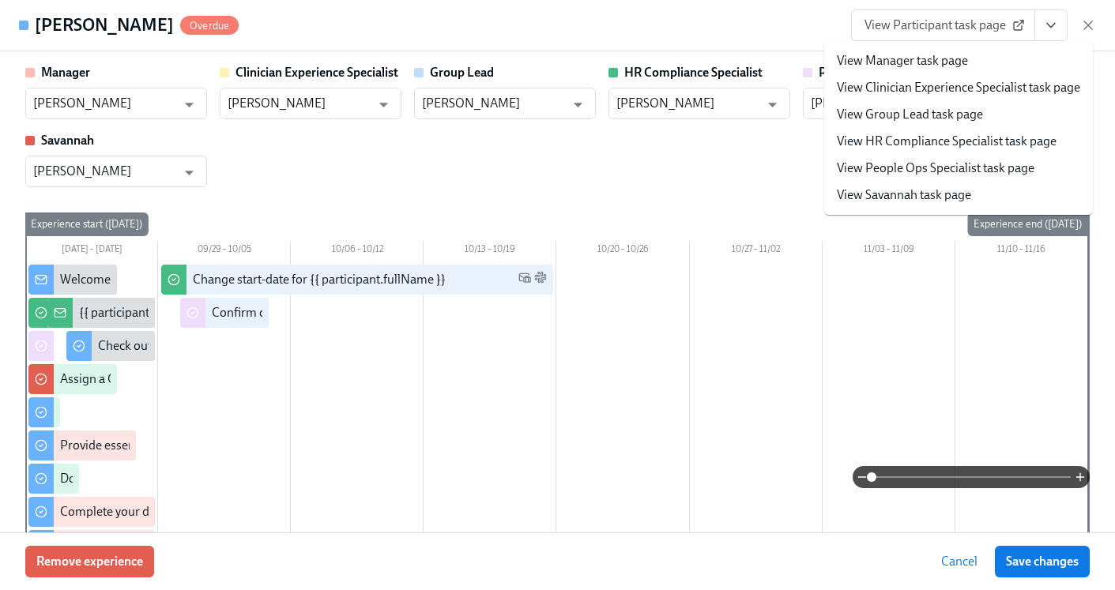
click at [958, 141] on link "View HR Compliance Specialist task page" at bounding box center [947, 141] width 220 height 17
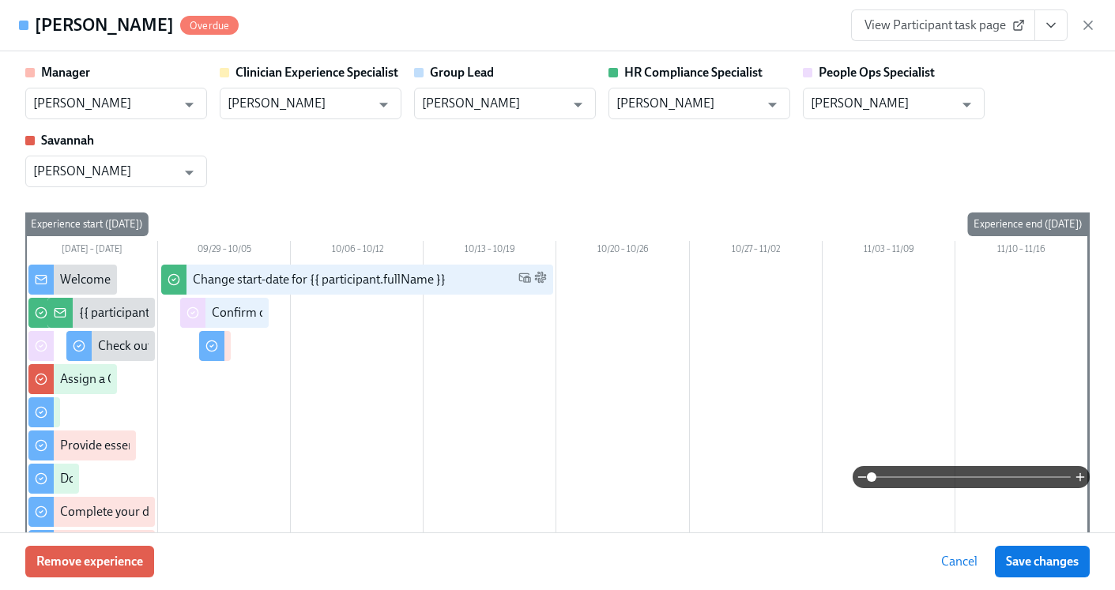
click at [1046, 41] on div "DeKhari Dixon Overdue View Participant task page" at bounding box center [557, 25] width 1115 height 51
click at [1046, 36] on button "View task page" at bounding box center [1050, 25] width 33 height 32
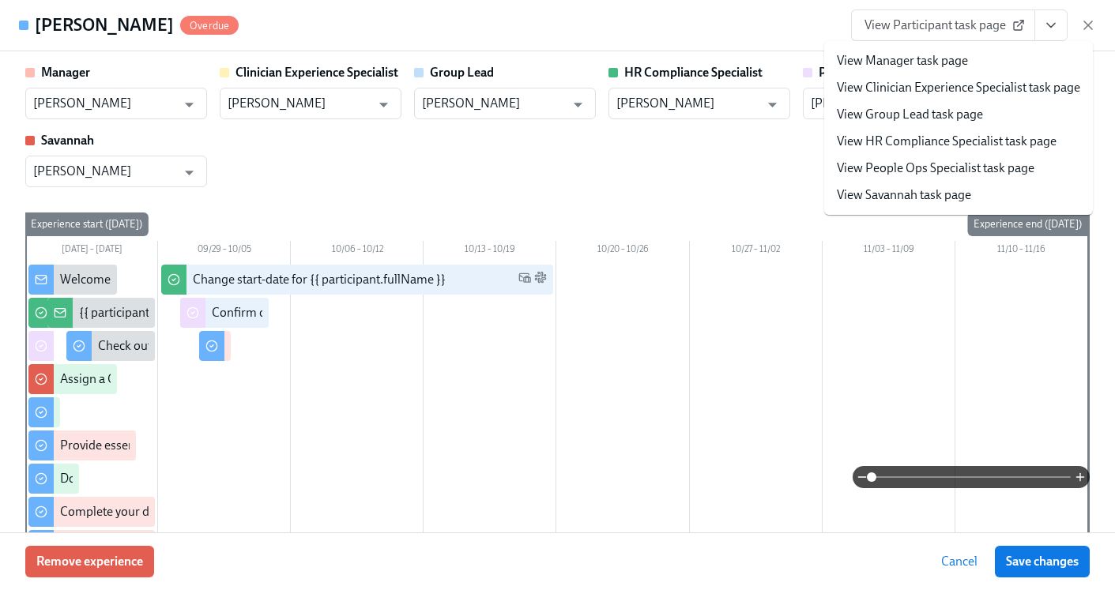
click at [984, 147] on link "View HR Compliance Specialist task page" at bounding box center [947, 141] width 220 height 17
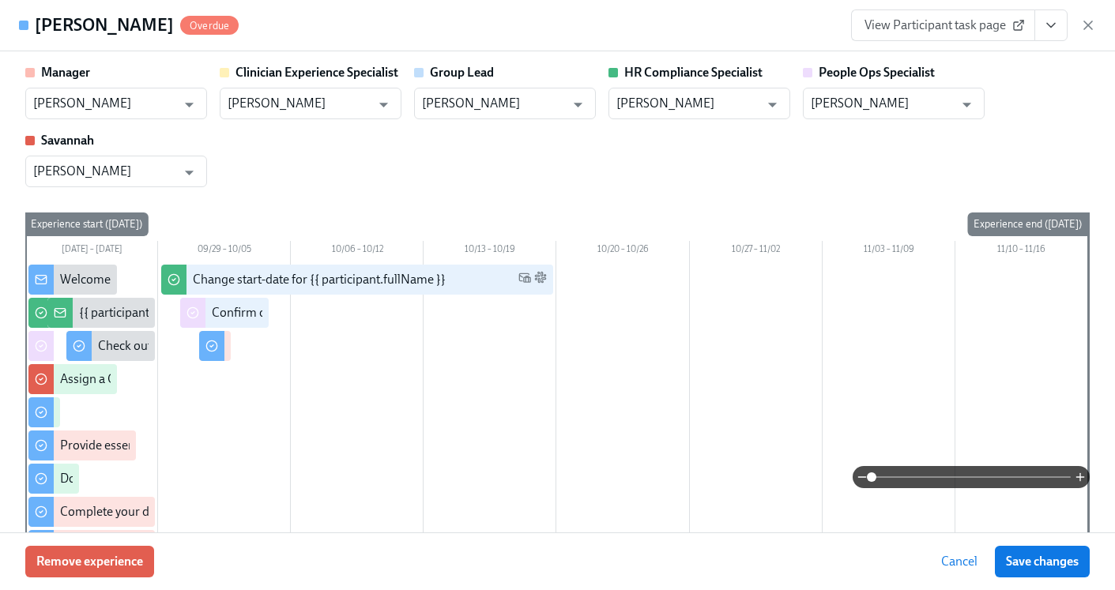
click at [1074, 24] on div "View Participant task page" at bounding box center [973, 25] width 245 height 32
click at [1082, 22] on icon "button" at bounding box center [1088, 25] width 16 height 16
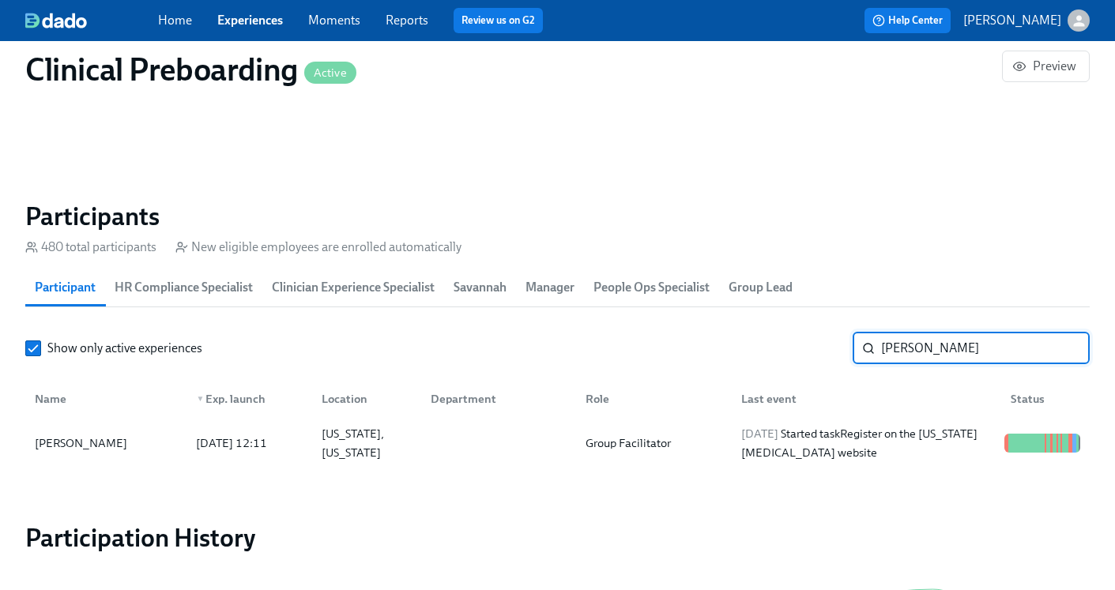
drag, startPoint x: 978, startPoint y: 340, endPoint x: 993, endPoint y: 338, distance: 15.1
click at [993, 338] on input "DeKhari Dixon" at bounding box center [985, 349] width 209 height 32
drag, startPoint x: 989, startPoint y: 349, endPoint x: 864, endPoint y: 348, distance: 124.9
click at [864, 348] on div "DeKhari Dixon ​" at bounding box center [971, 349] width 237 height 32
paste input "Katelyn Davis"
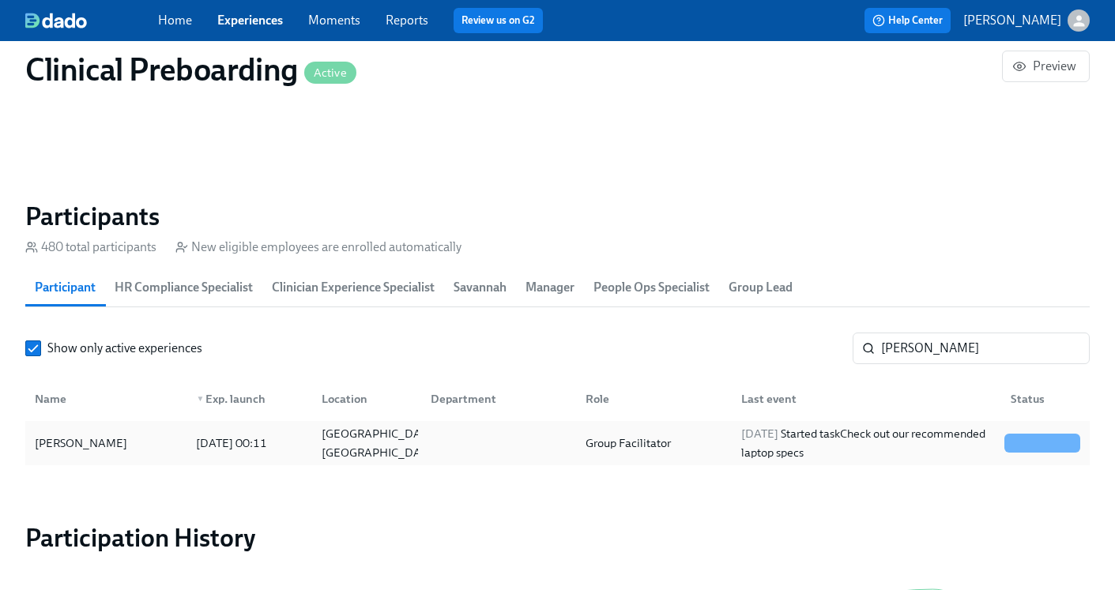
click at [759, 441] on span "2025/10/01" at bounding box center [759, 434] width 37 height 14
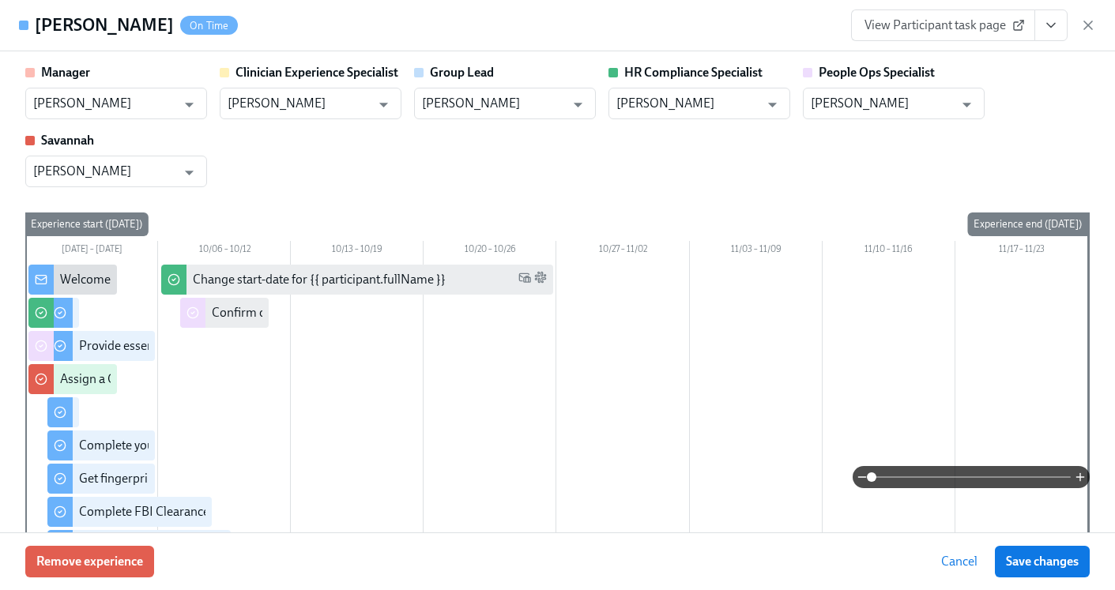
click at [1046, 27] on icon "View task page" at bounding box center [1051, 25] width 16 height 16
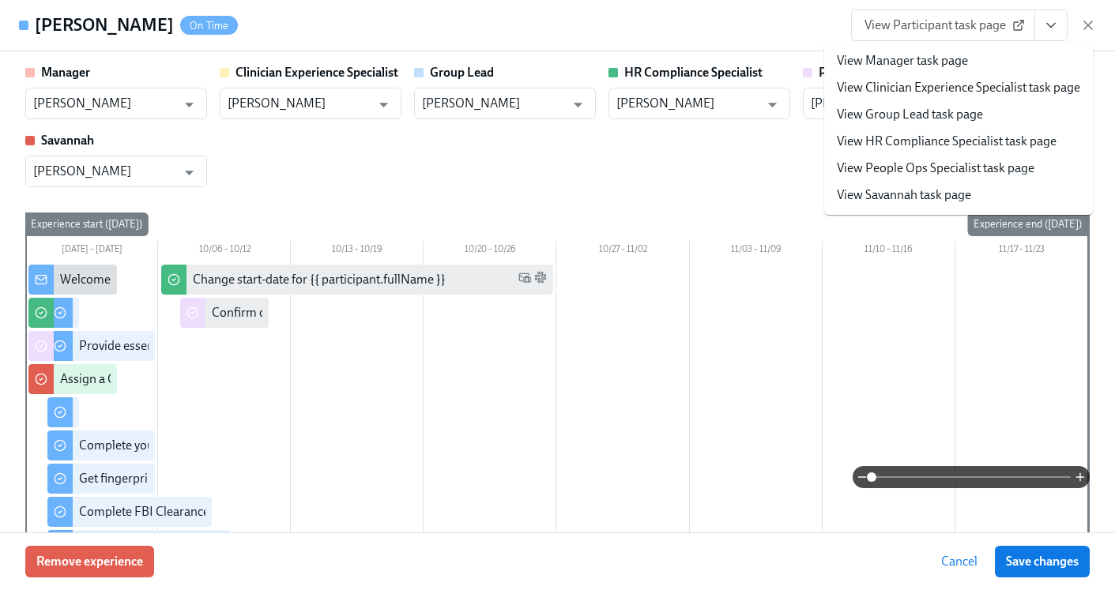
click at [986, 137] on link "View HR Compliance Specialist task page" at bounding box center [947, 141] width 220 height 17
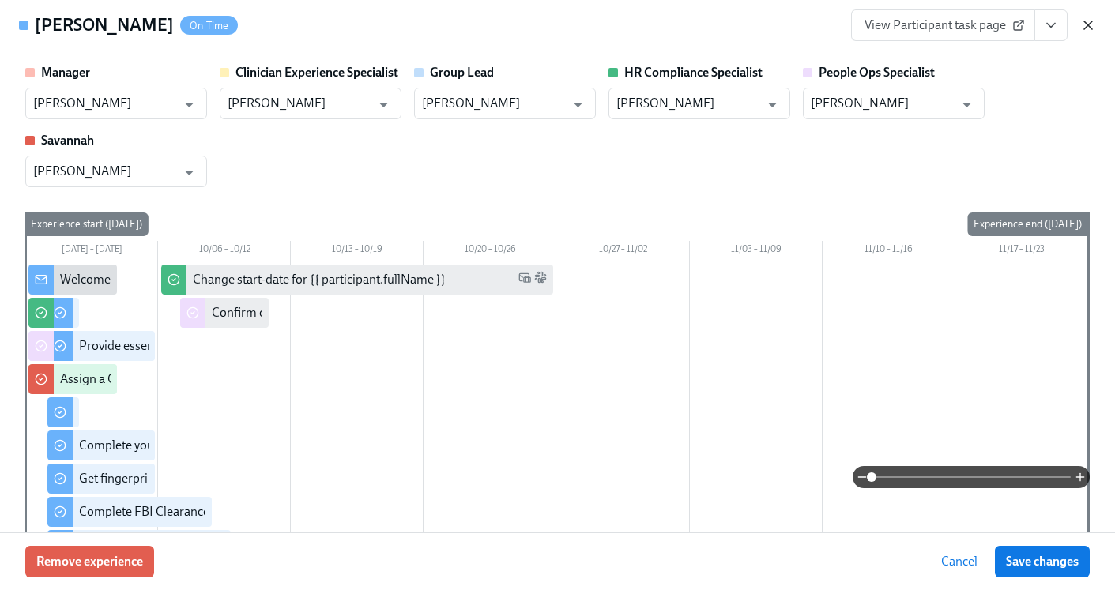
click at [1093, 28] on icon "button" at bounding box center [1088, 25] width 16 height 16
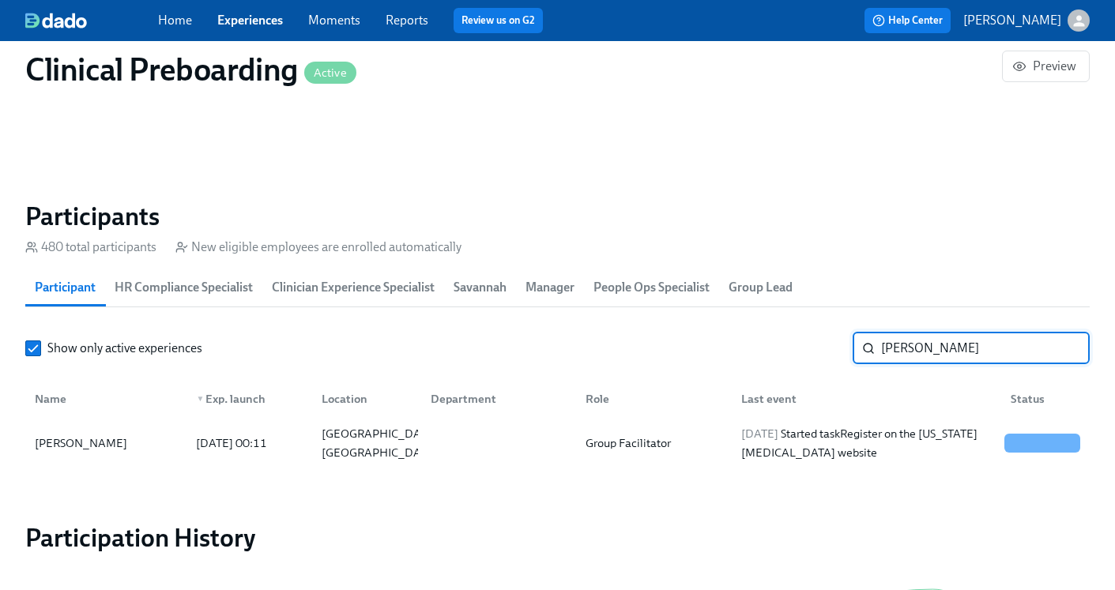
drag, startPoint x: 980, startPoint y: 352, endPoint x: 854, endPoint y: 333, distance: 127.1
click at [853, 334] on div "Katelyn Davis ​" at bounding box center [971, 349] width 237 height 32
paste input "[PERSON_NAME]"
type input "[PERSON_NAME]"
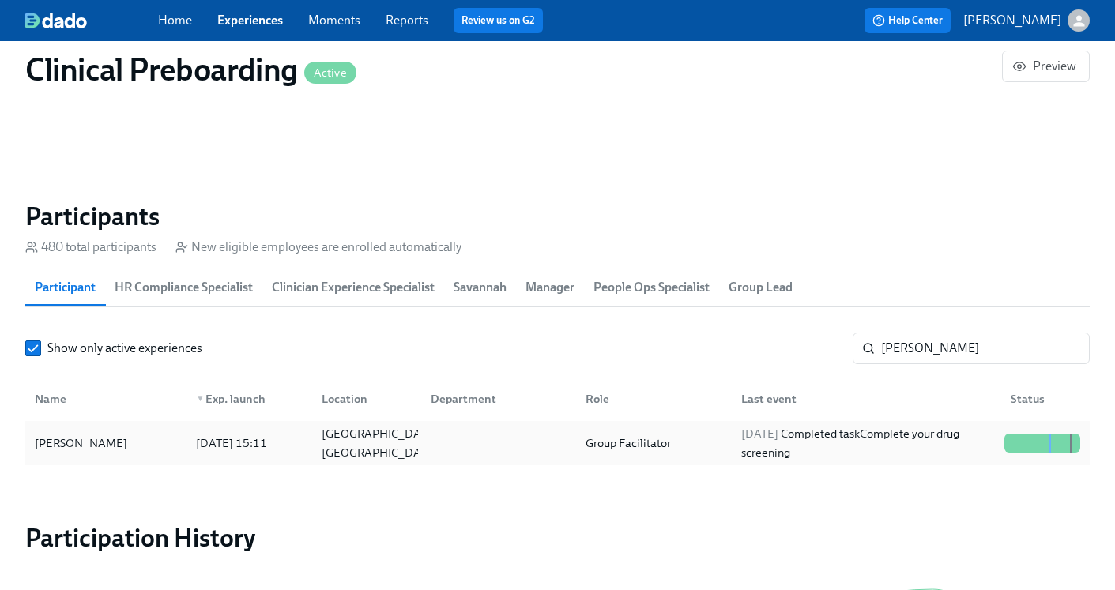
click at [754, 438] on span "2025/09/29" at bounding box center [759, 434] width 37 height 14
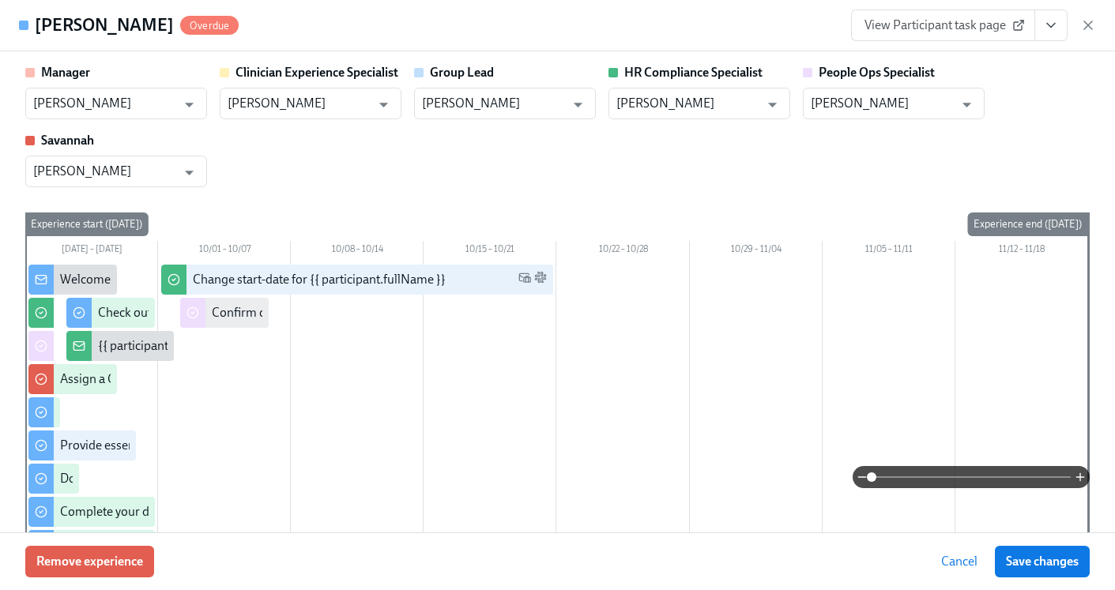
click at [1057, 22] on icon "View task page" at bounding box center [1051, 25] width 16 height 16
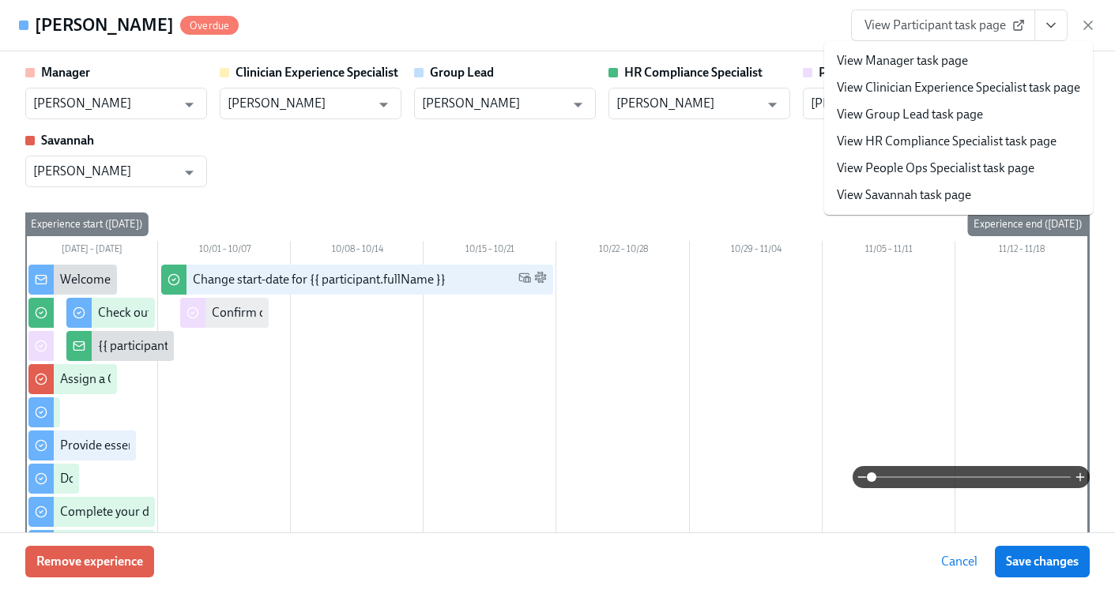
click at [990, 139] on link "View HR Compliance Specialist task page" at bounding box center [947, 141] width 220 height 17
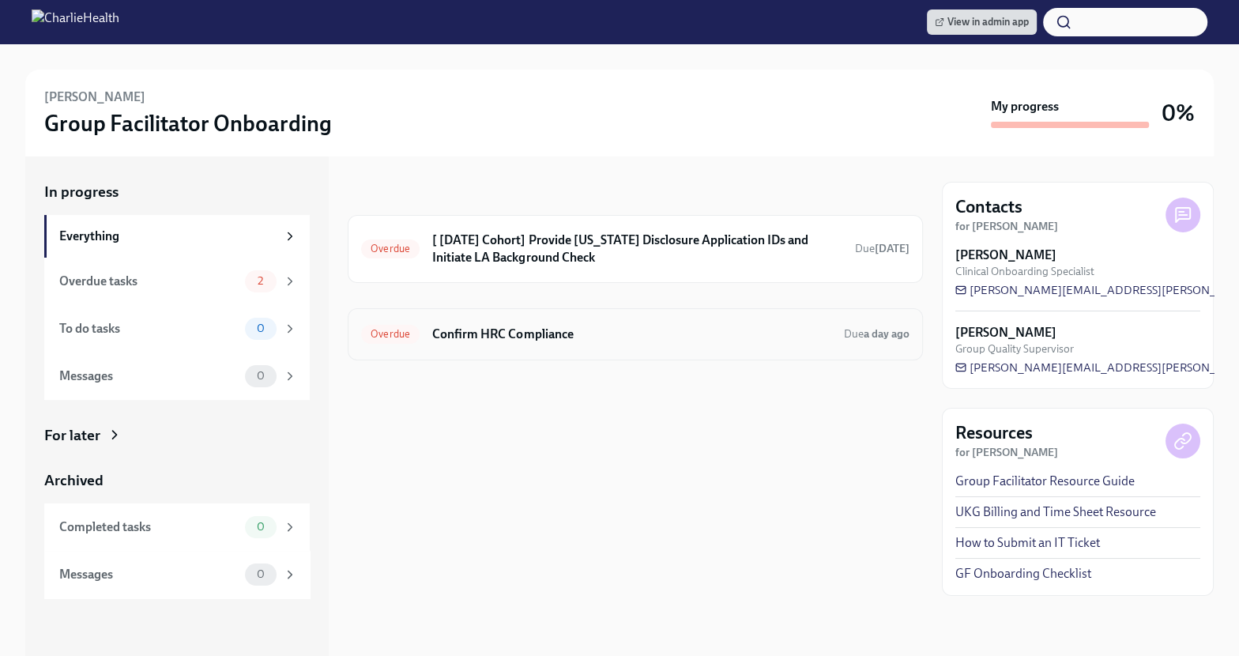
click at [618, 335] on h6 "Confirm HRC Compliance" at bounding box center [631, 334] width 399 height 17
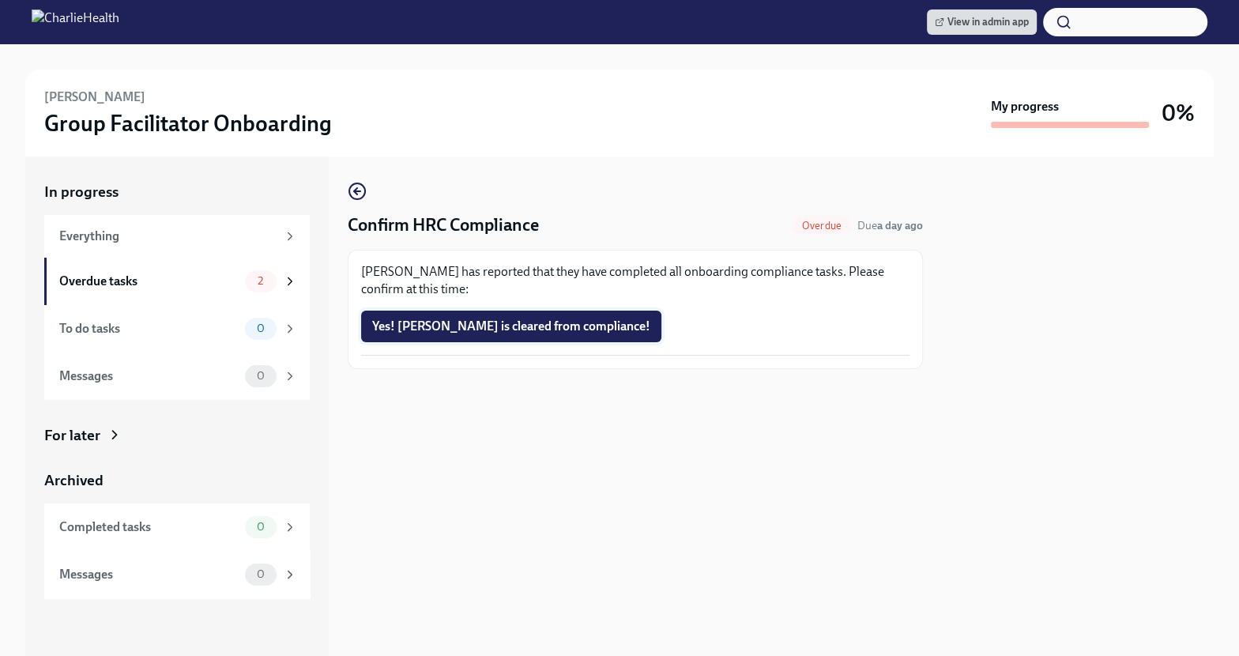
click at [495, 326] on span "Yes! Megan is cleared from compliance!" at bounding box center [511, 326] width 278 height 16
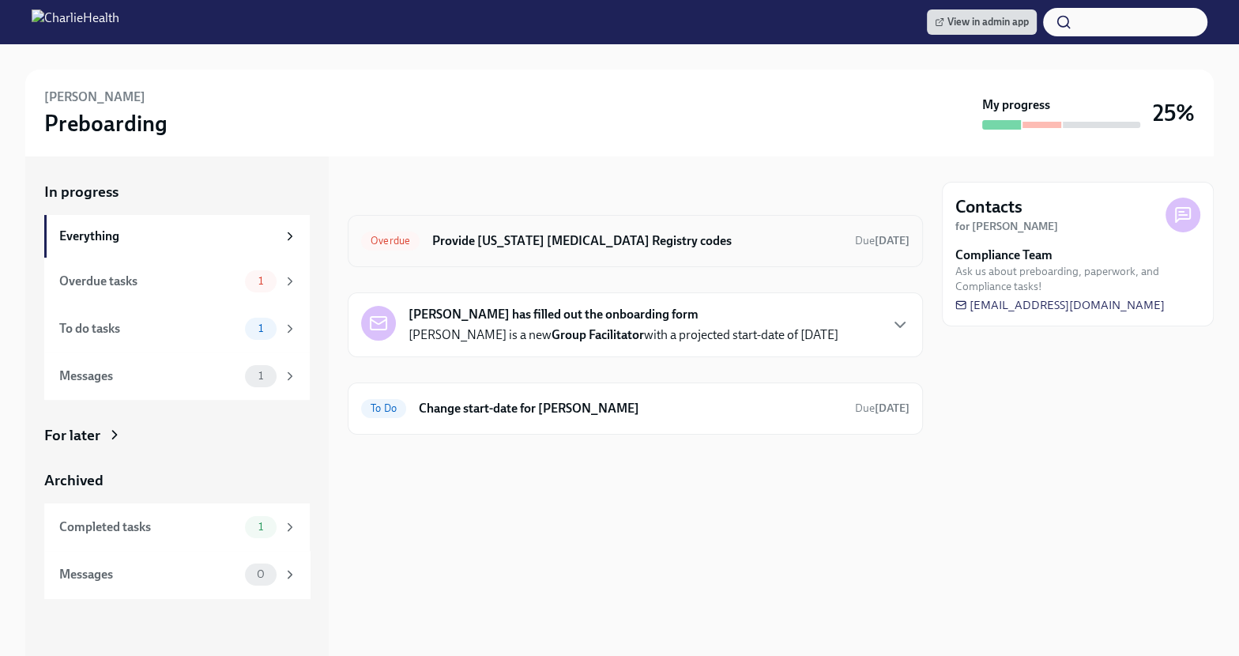
click at [763, 239] on h6 "Provide [US_STATE] [MEDICAL_DATA] Registry codes" at bounding box center [637, 240] width 410 height 17
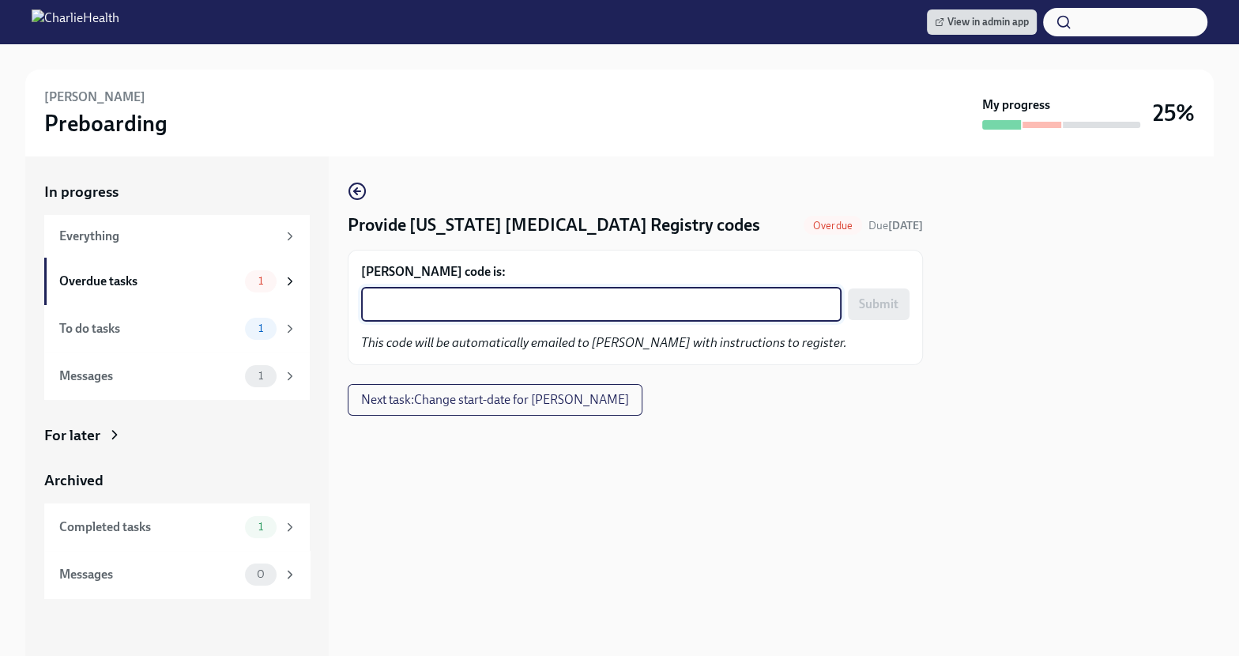
click at [592, 306] on textarea "Natalie White's code is:" at bounding box center [601, 304] width 461 height 19
paste textarea "1ZHNYDEQ2PI6"
type textarea "1ZHNYDEQ2PI6"
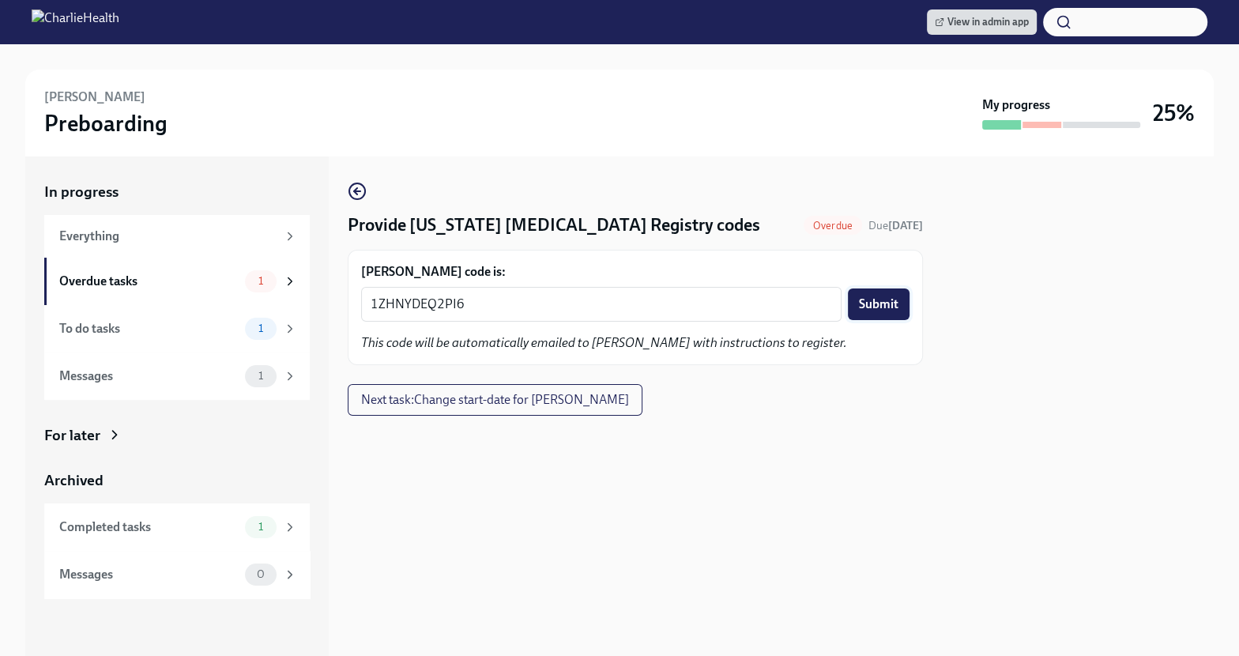
click at [868, 297] on span "Submit" at bounding box center [879, 304] width 40 height 16
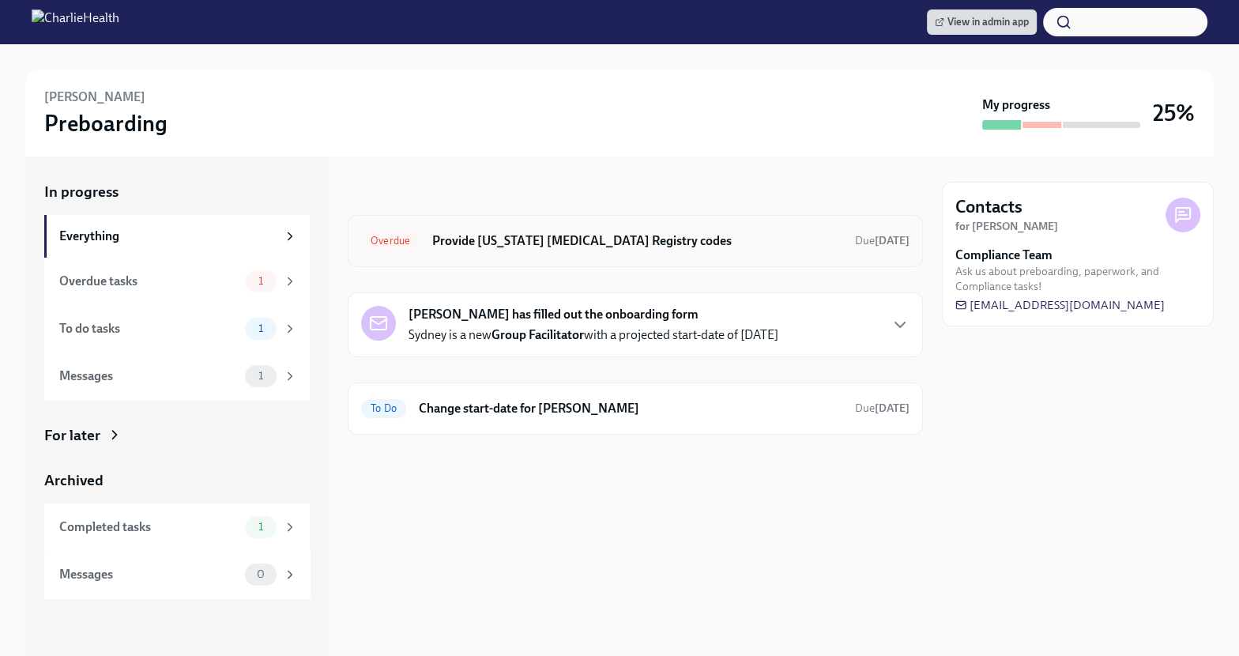
click at [665, 249] on div "Overdue Provide Pennsylvania Child Abuse Registry codes Due 6 days ago" at bounding box center [635, 240] width 548 height 25
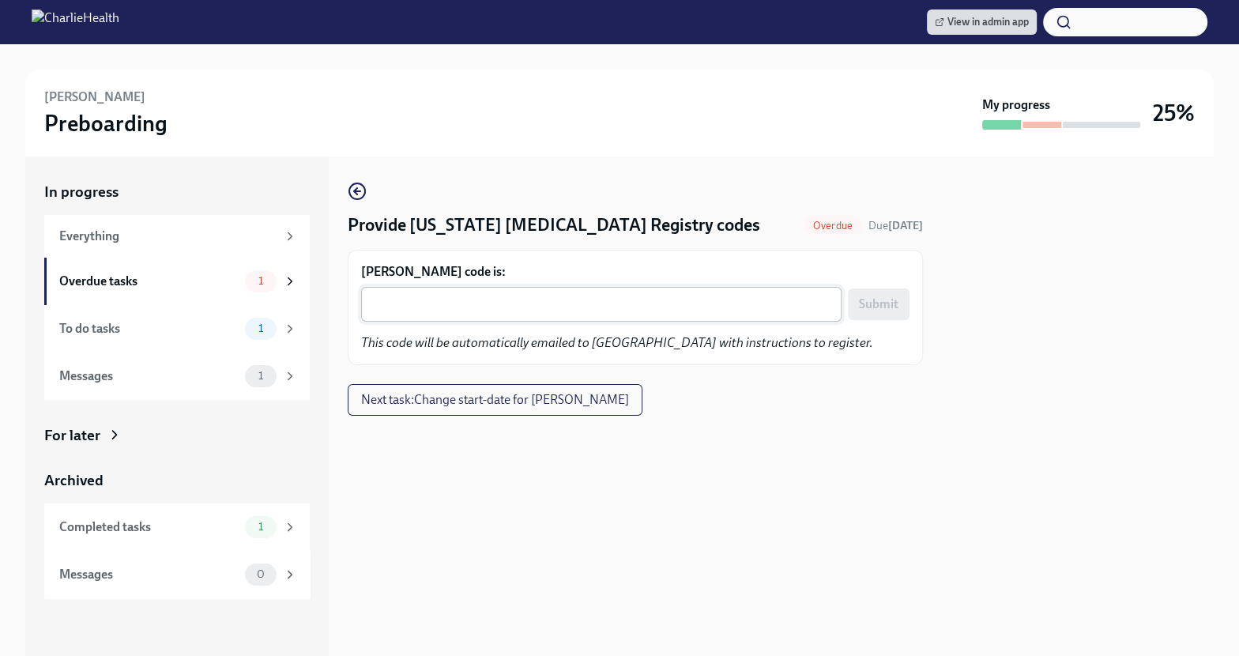
click at [515, 292] on div "x ​" at bounding box center [601, 304] width 480 height 35
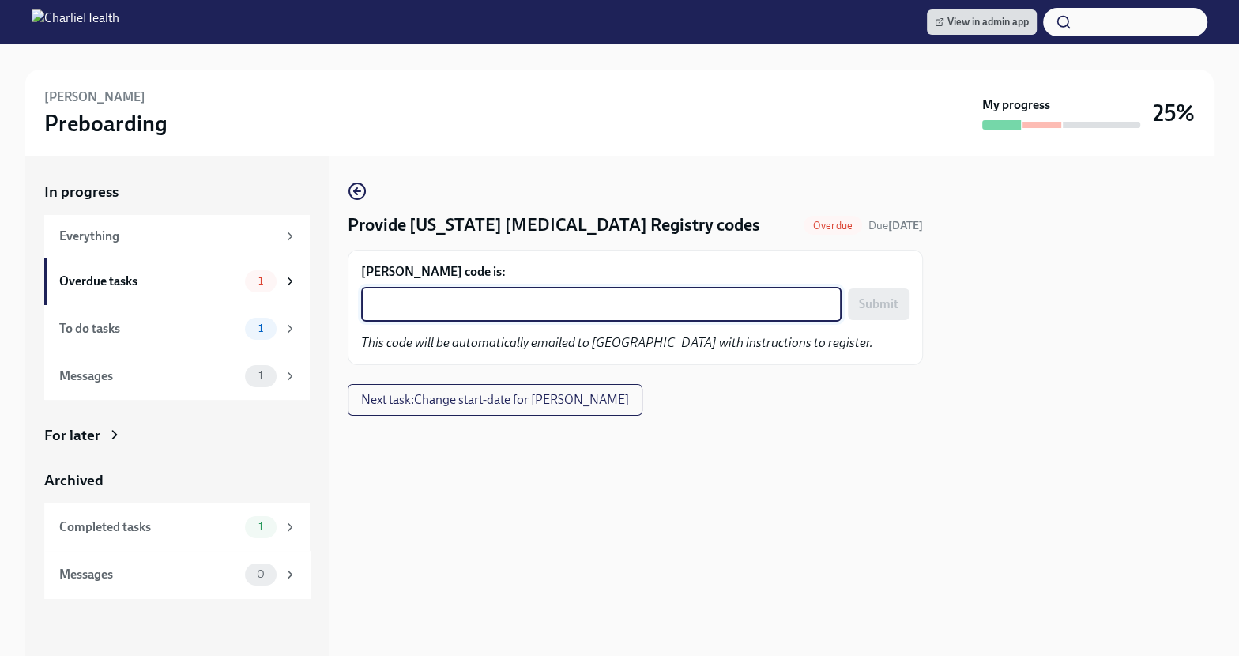
click at [407, 309] on textarea "Sydney Chartier's code is:" at bounding box center [601, 304] width 461 height 19
paste textarea "S4QD8I3JI8MR"
type textarea "S4QD8I3JI8MR"
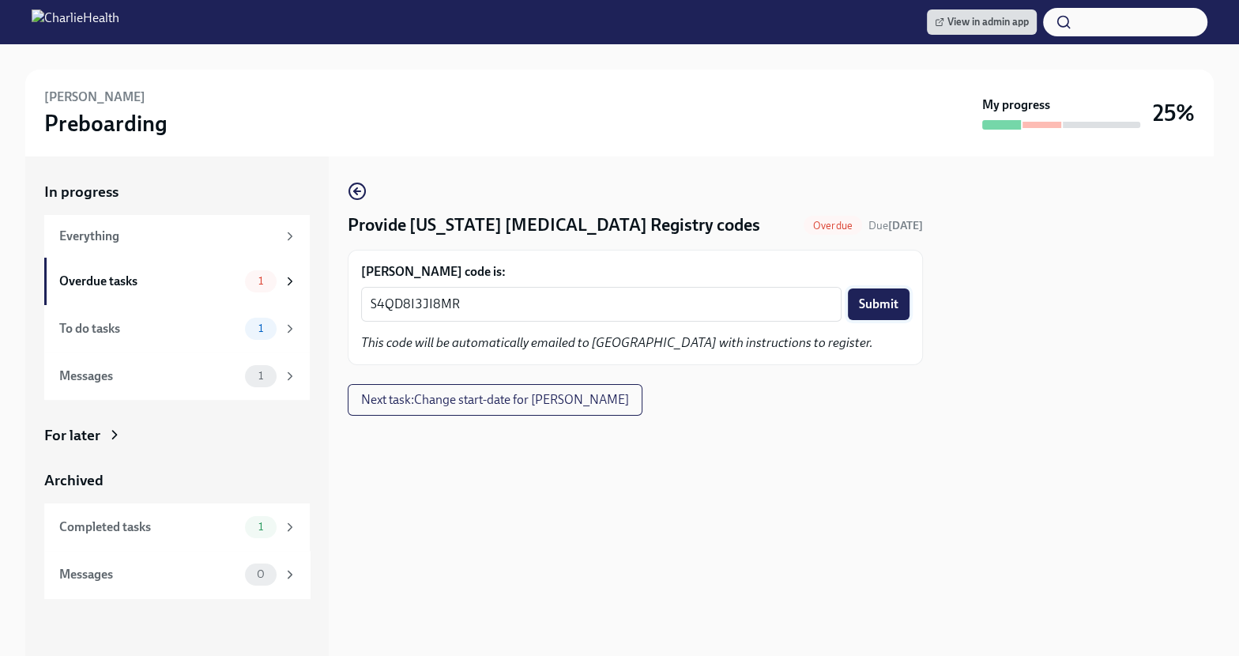
click at [894, 302] on span "Submit" at bounding box center [879, 304] width 40 height 16
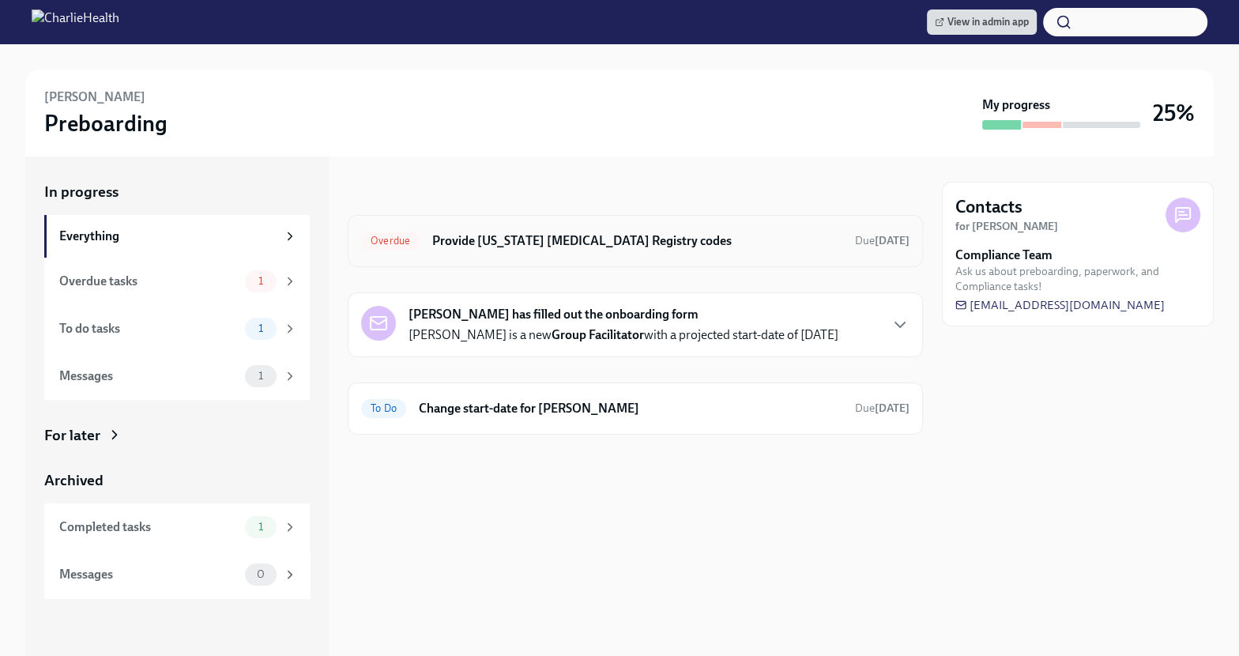
click at [601, 251] on div "Overdue Provide [US_STATE] [MEDICAL_DATA] Registry codes Due [DATE]" at bounding box center [635, 240] width 548 height 25
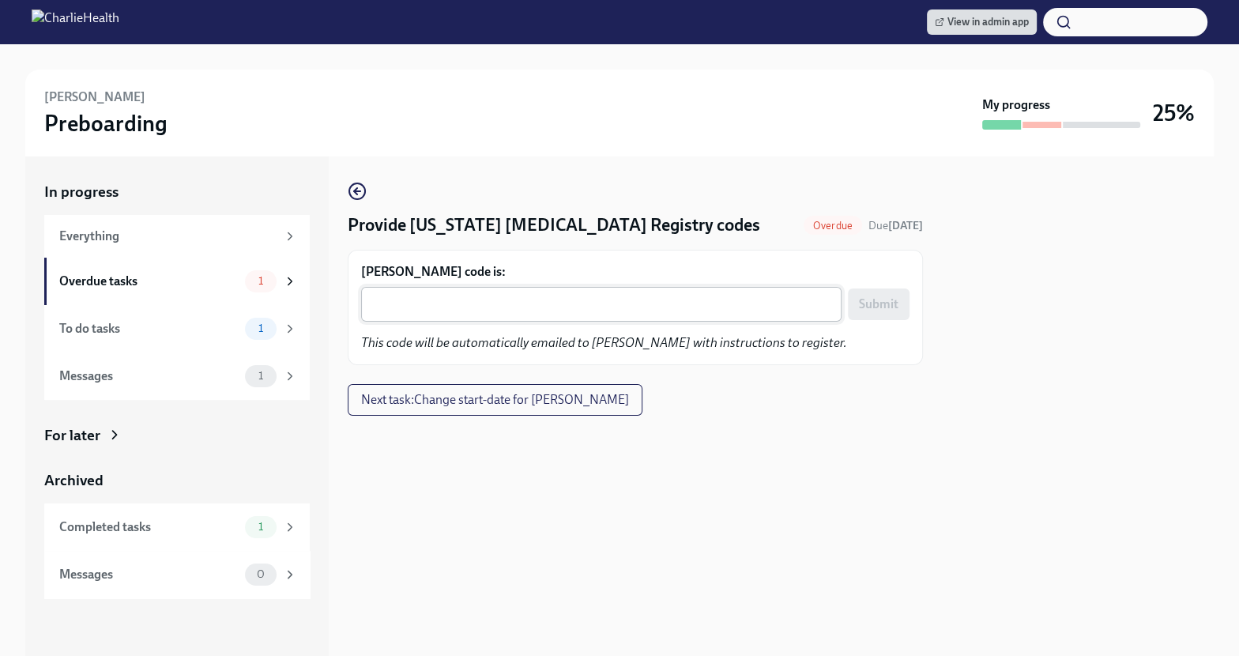
click at [518, 311] on textarea "Maria T. Salinas's code is:" at bounding box center [601, 304] width 461 height 19
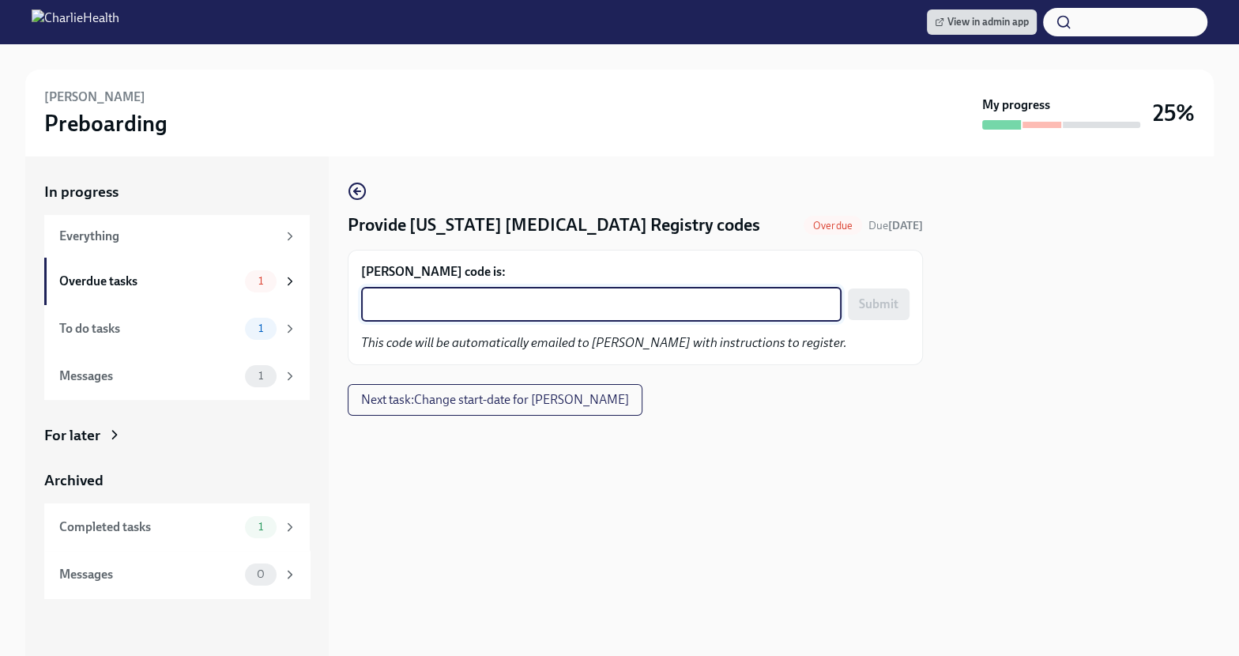
paste textarea "HSK0HDP7QUC9"
type textarea "HSK0HDP7QUC9"
click at [875, 297] on span "Submit" at bounding box center [879, 304] width 40 height 16
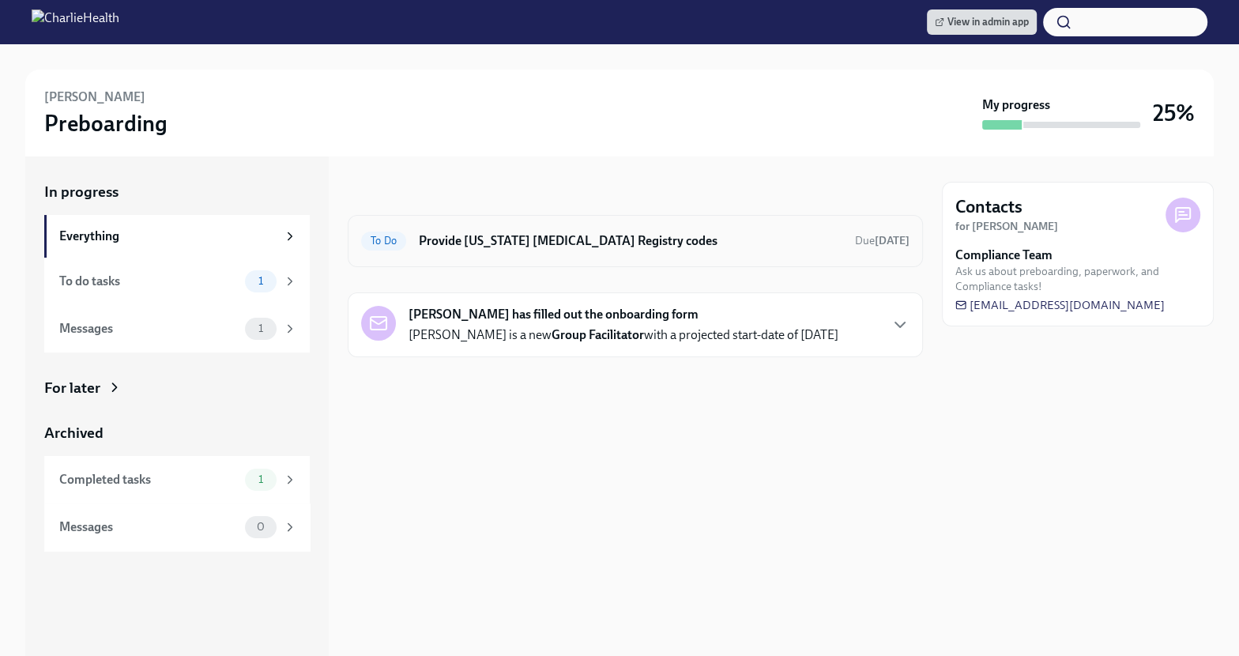
click at [698, 237] on h6 "Provide [US_STATE] [MEDICAL_DATA] Registry codes" at bounding box center [631, 240] width 424 height 17
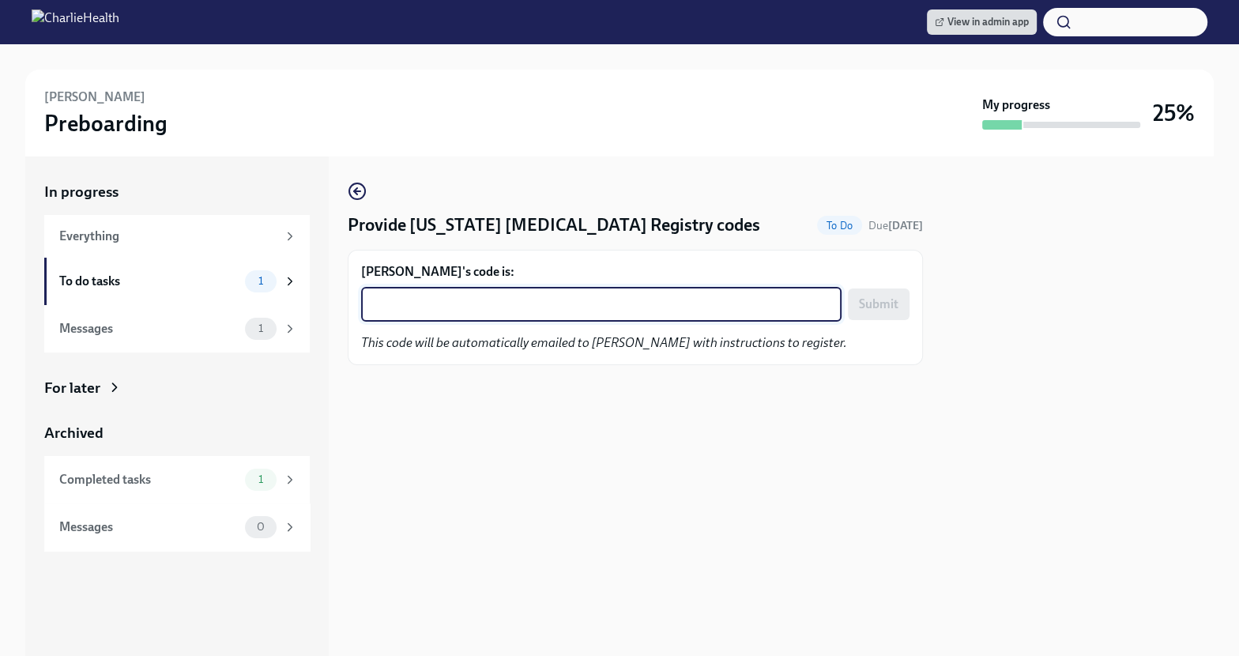
click at [443, 313] on textarea "Angela Omoogun's code is:" at bounding box center [601, 304] width 461 height 19
paste textarea "TYDRGAVC4JBY"
type textarea "TYDRGAVC4JBY"
click at [886, 307] on span "Submit" at bounding box center [879, 304] width 40 height 16
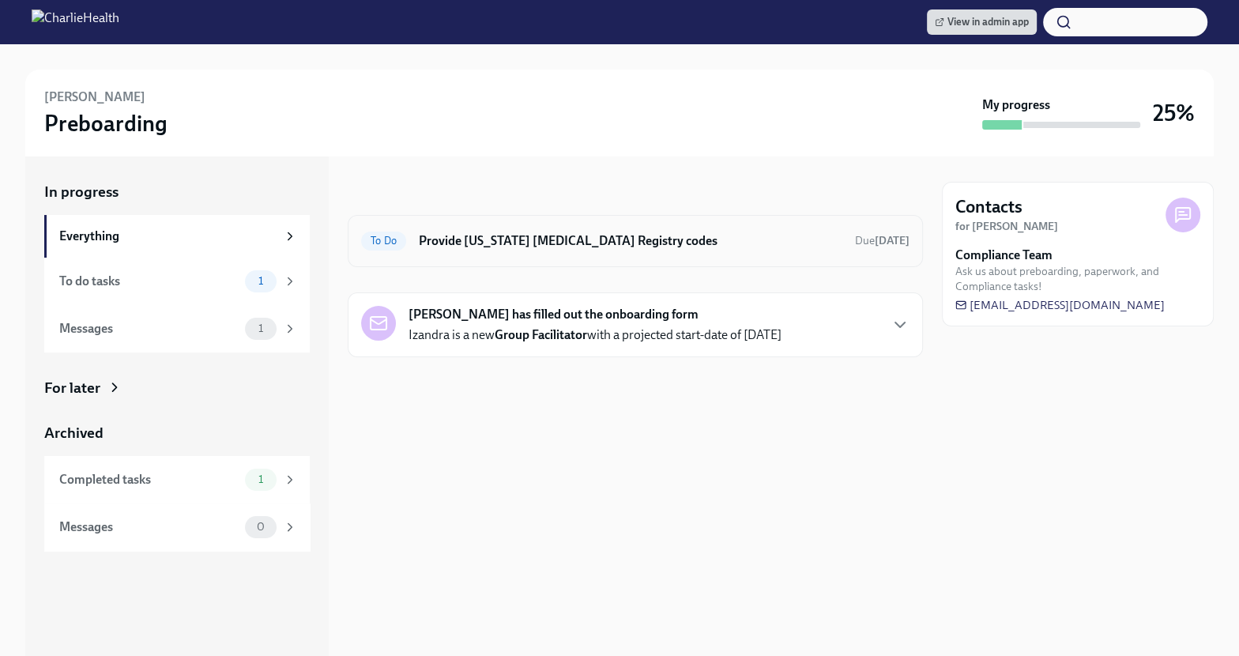
click at [709, 232] on h6 "Provide [US_STATE] [MEDICAL_DATA] Registry codes" at bounding box center [631, 240] width 424 height 17
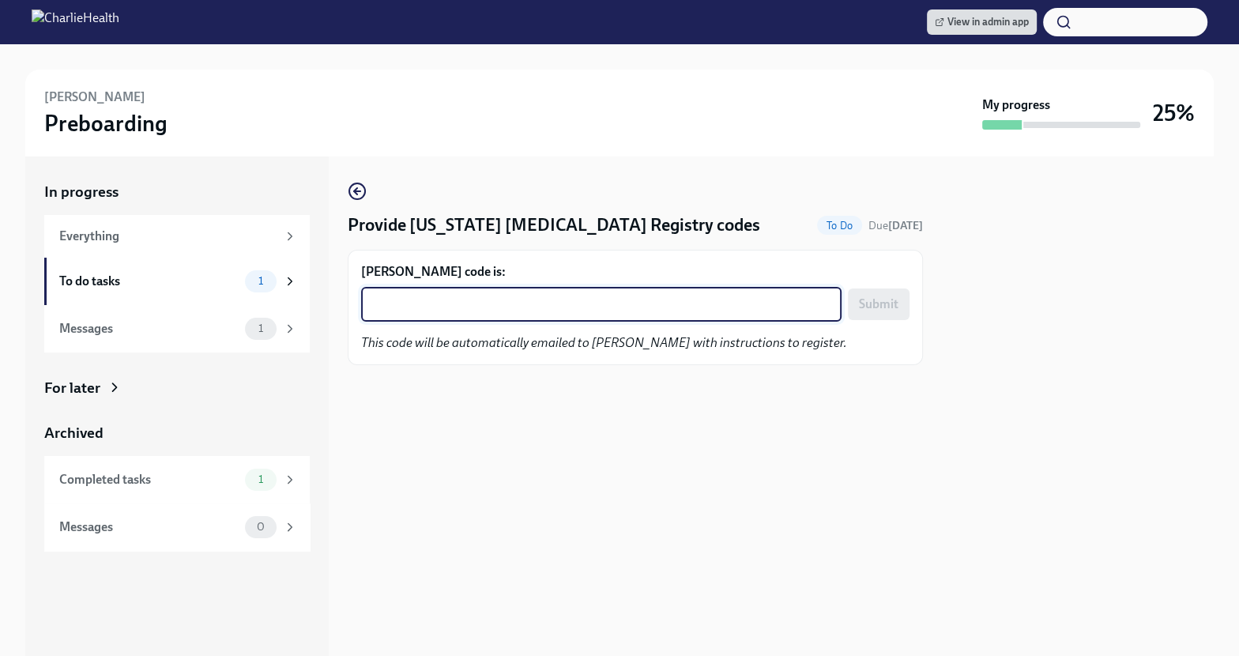
click at [585, 308] on textarea "[PERSON_NAME] code is:" at bounding box center [601, 304] width 461 height 19
paste textarea "BEJMHIVX4QRN"
type textarea "BEJMHIVX4QRN"
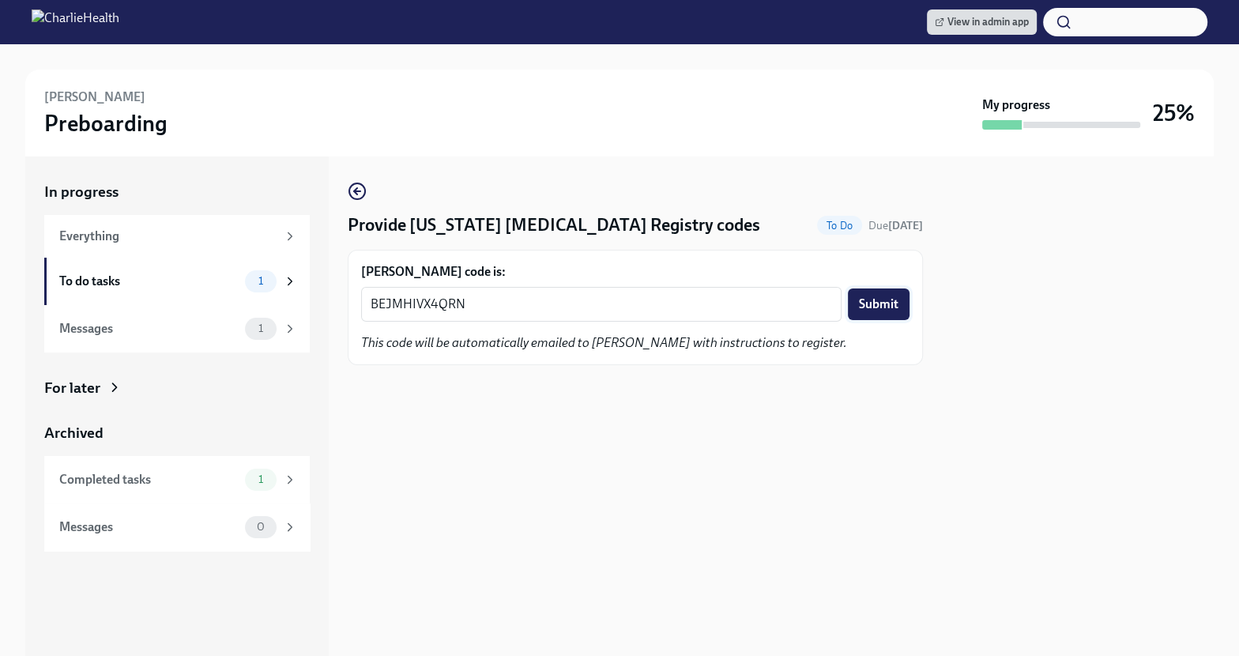
click at [887, 292] on button "Submit" at bounding box center [879, 304] width 62 height 32
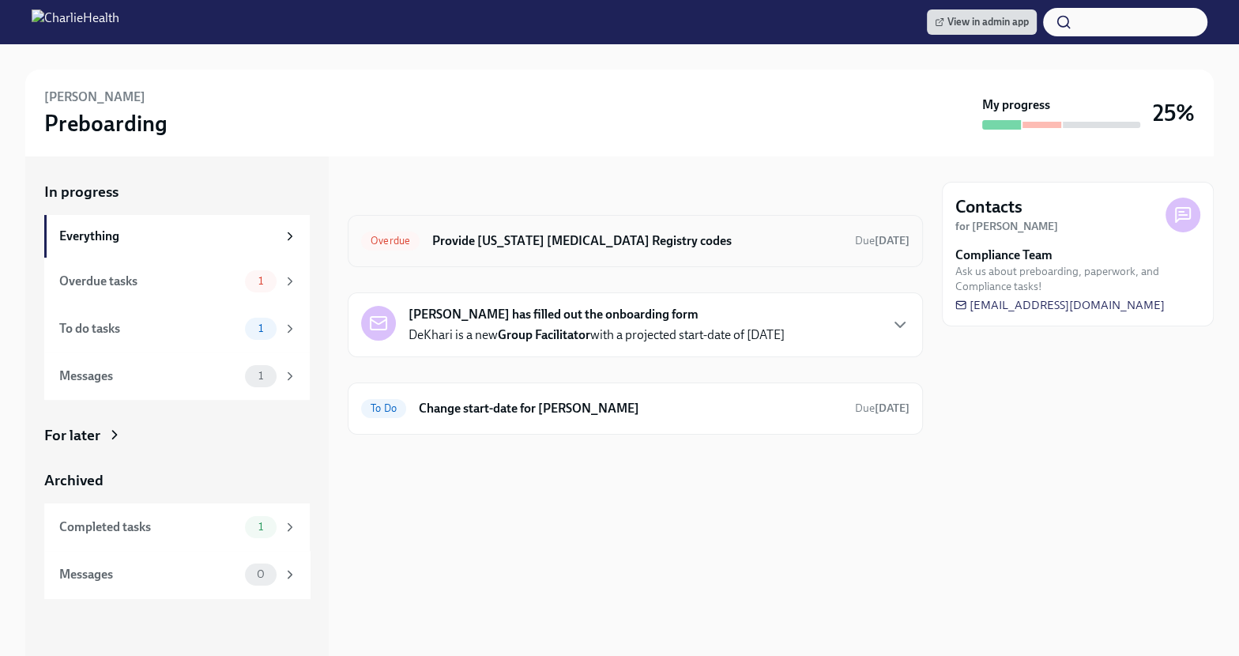
click at [744, 246] on h6 "Provide [US_STATE] [MEDICAL_DATA] Registry codes" at bounding box center [637, 240] width 410 height 17
click at [595, 248] on h6 "Provide [US_STATE] [MEDICAL_DATA] Registry codes" at bounding box center [637, 240] width 410 height 17
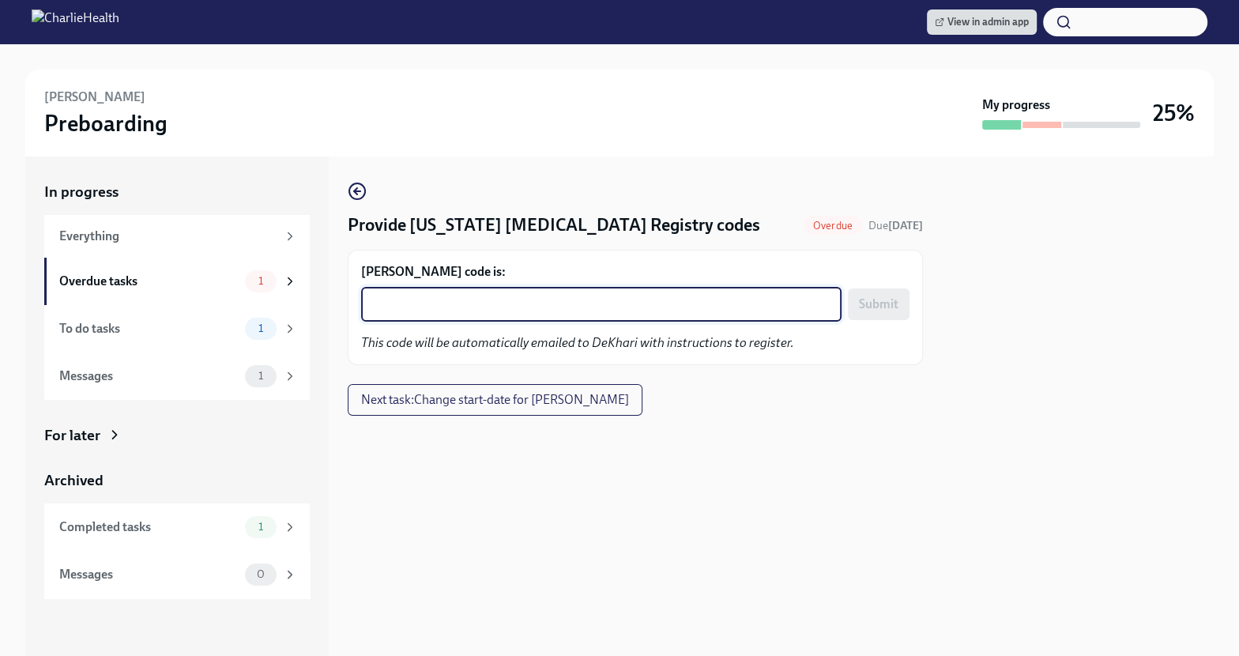
click at [533, 309] on textarea "DeKhari Dixon's code is:" at bounding box center [601, 304] width 461 height 19
paste textarea "SLWJRS4K22F0"
type textarea "SLWJRS4K22F0"
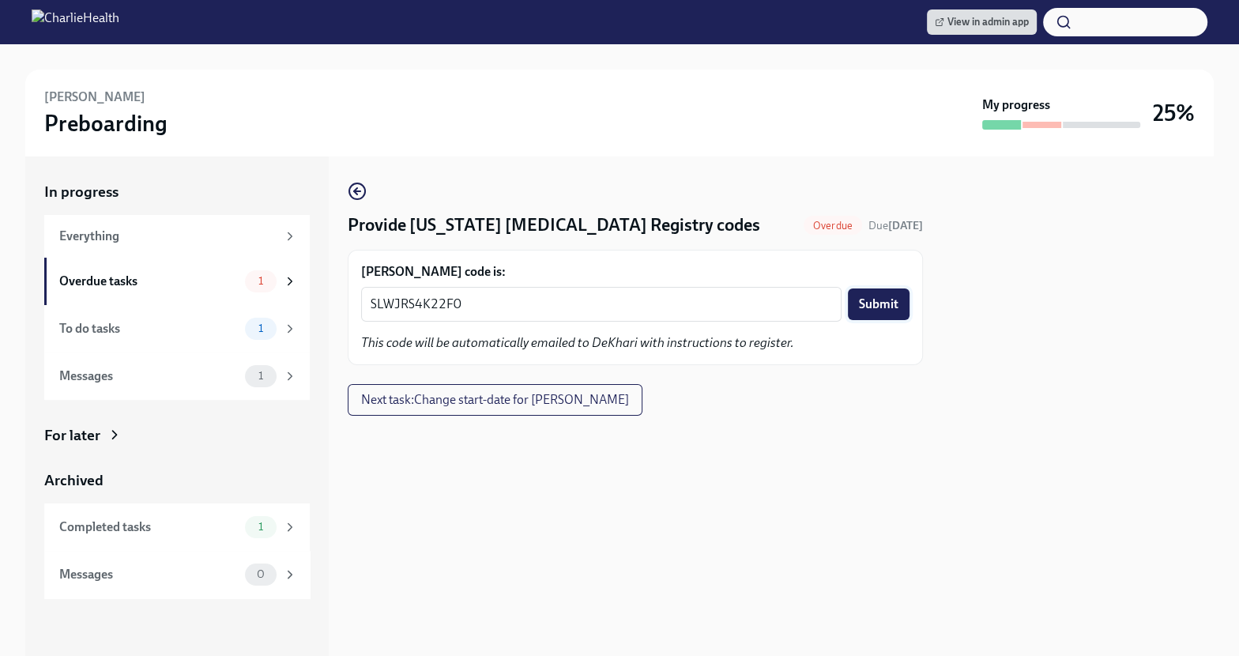
click at [872, 310] on span "Submit" at bounding box center [879, 304] width 40 height 16
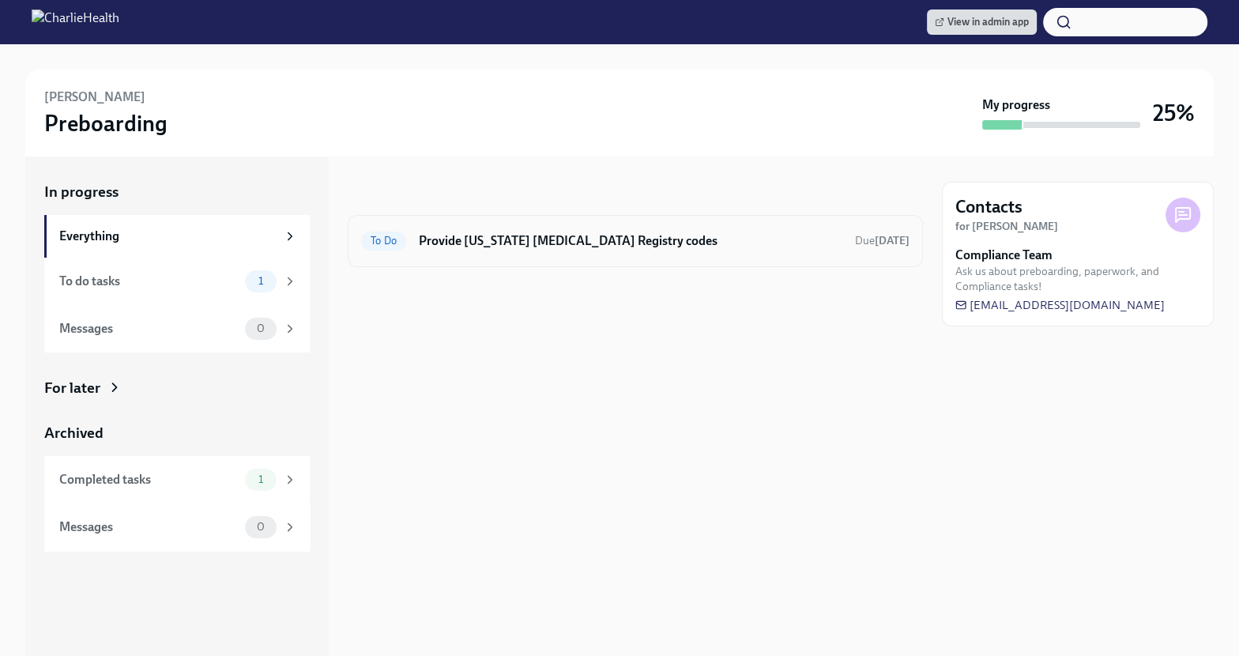
click at [744, 247] on h6 "Provide [US_STATE] [MEDICAL_DATA] Registry codes" at bounding box center [631, 240] width 424 height 17
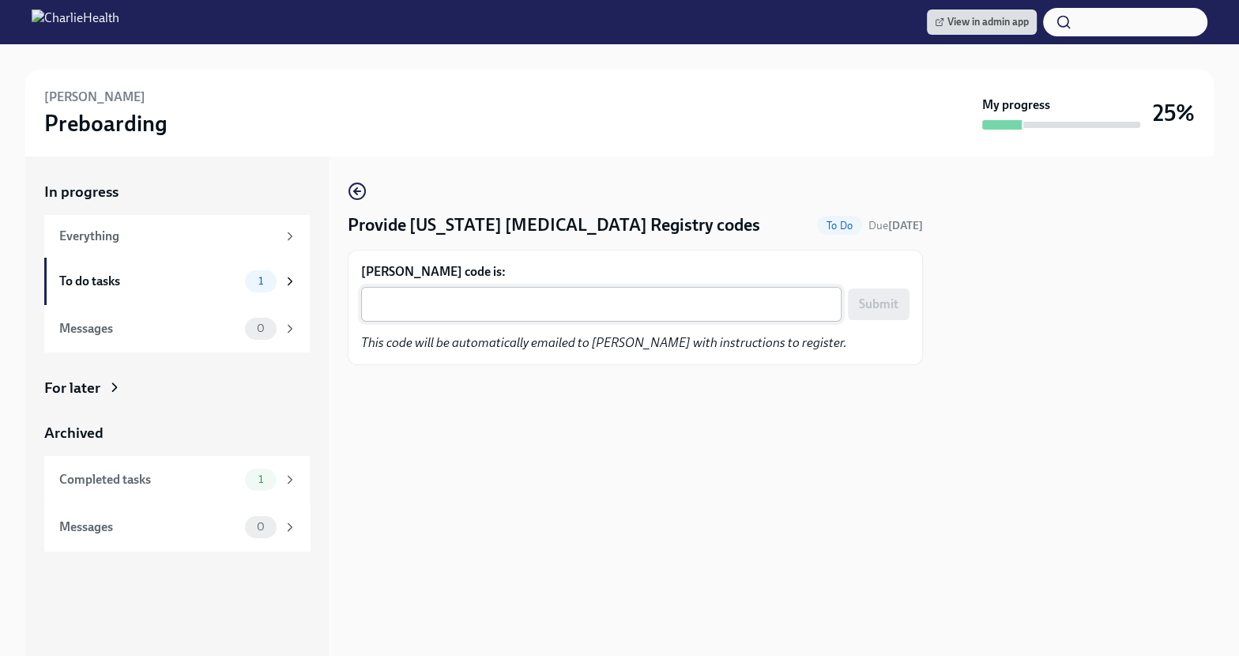
click at [559, 312] on textarea "Katelyn Davis's code is:" at bounding box center [601, 304] width 461 height 19
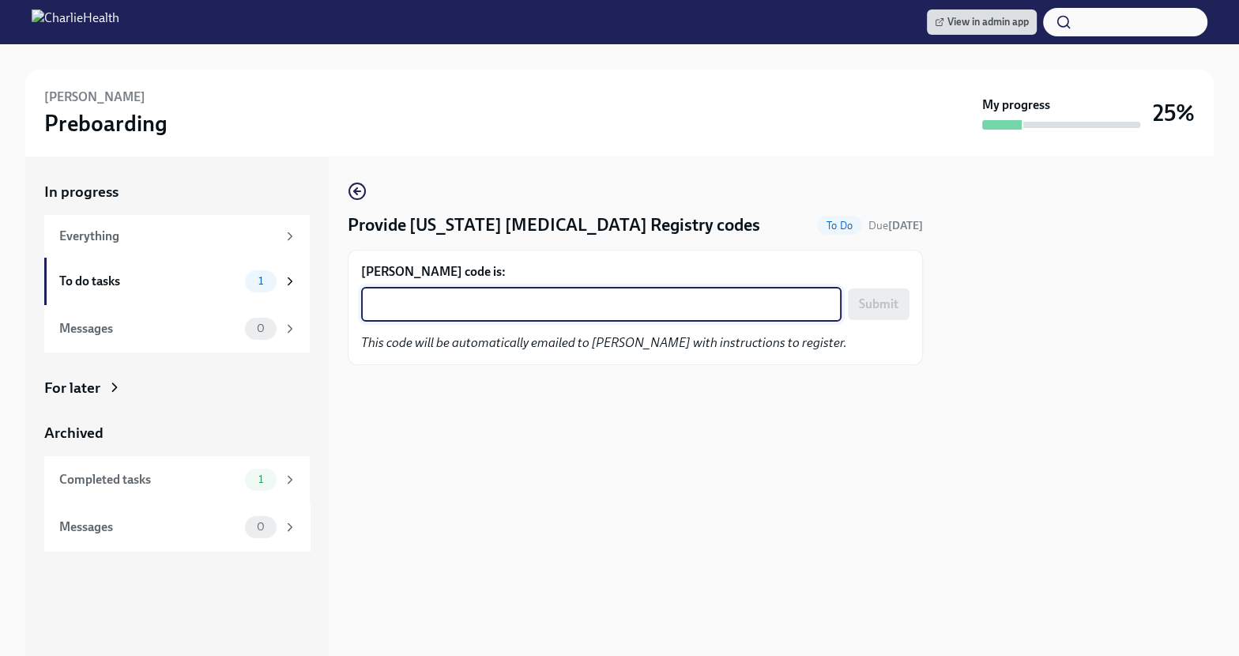
paste textarea "Y6E8PUWTSGEO"
type textarea "Y6E8PUWTSGEO"
click at [863, 308] on span "Submit" at bounding box center [879, 304] width 40 height 16
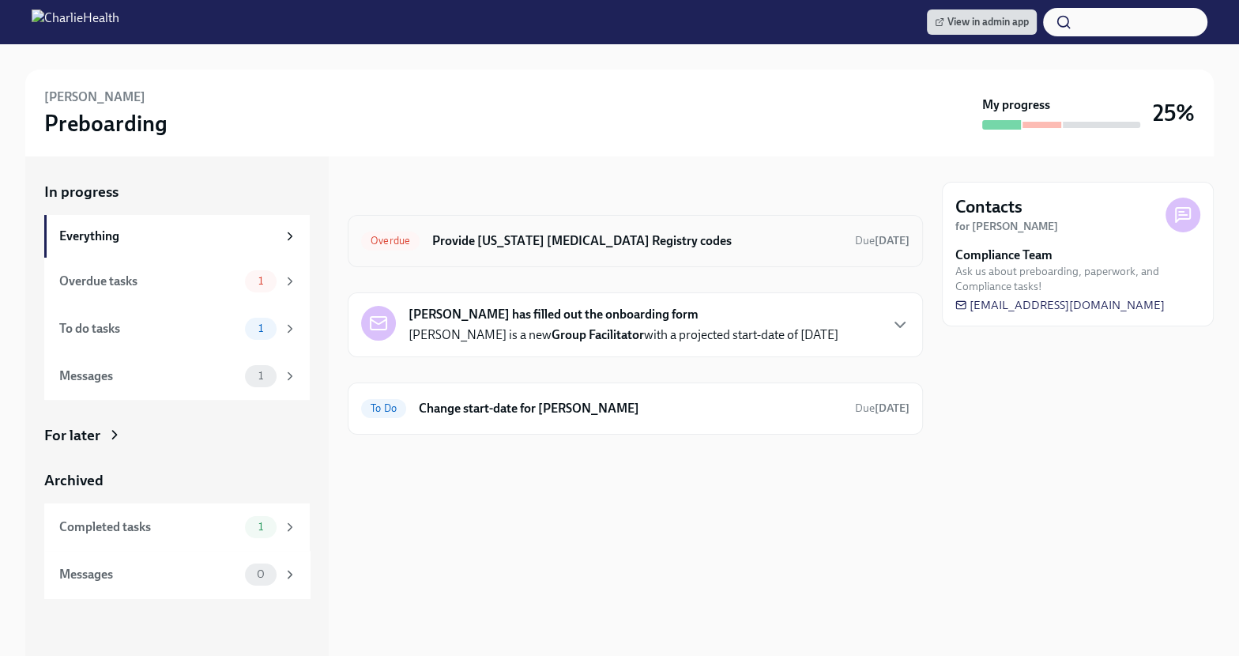
click at [605, 244] on h6 "Provide [US_STATE] [MEDICAL_DATA] Registry codes" at bounding box center [637, 240] width 410 height 17
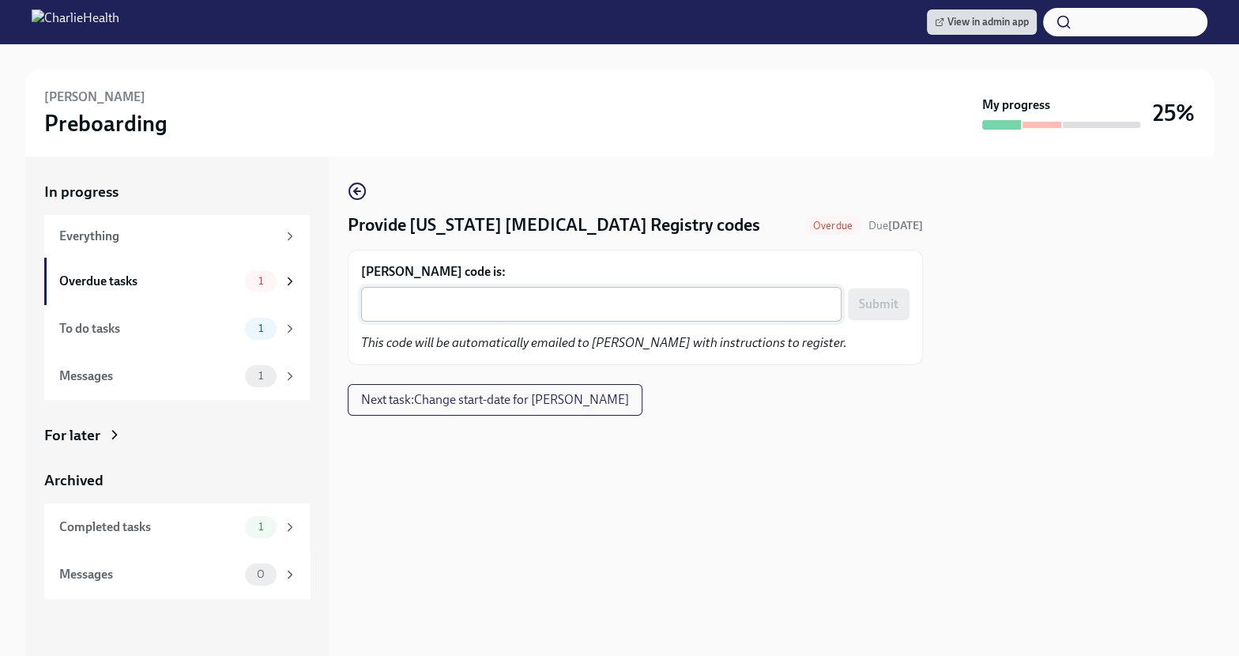
click at [473, 306] on textarea "[PERSON_NAME] code is:" at bounding box center [601, 304] width 461 height 19
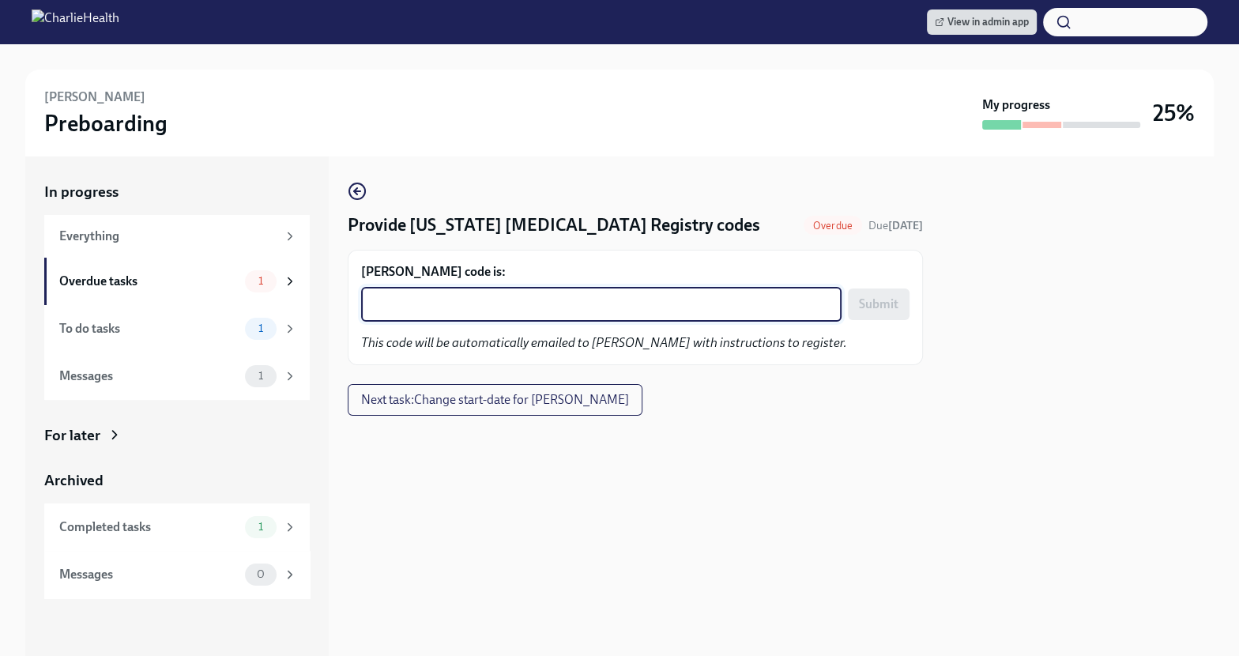
paste textarea "OQBGA6YZKGF8"
type textarea "OQBGA6YZKGF8"
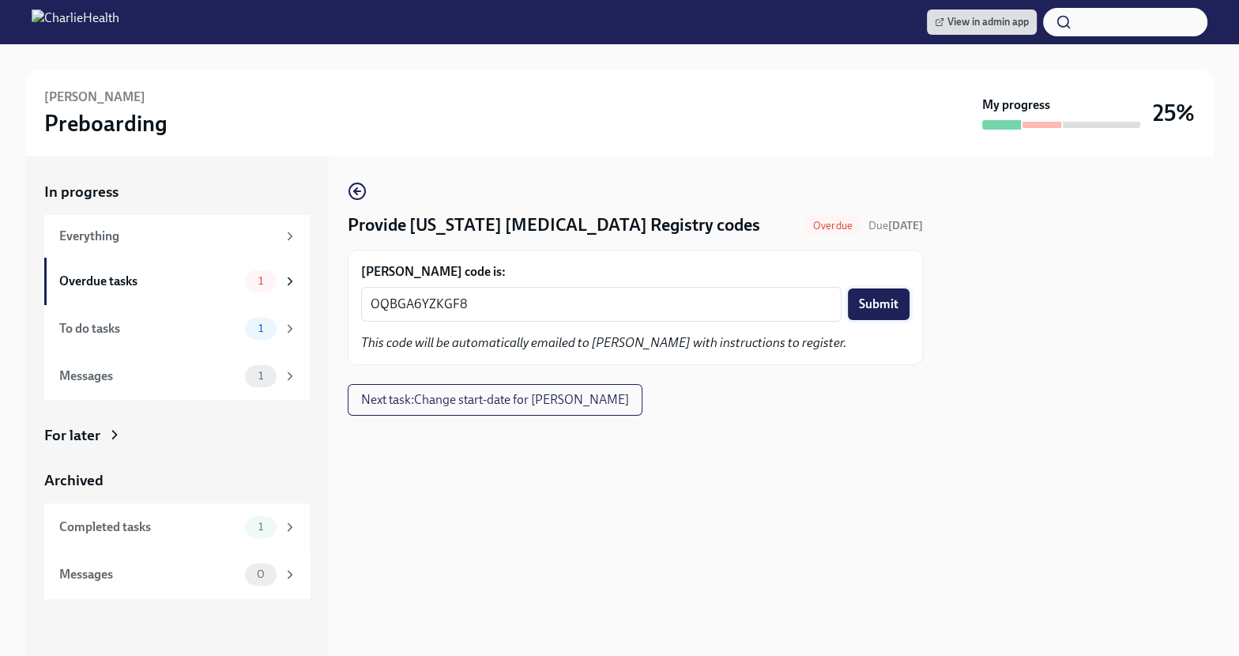
click at [905, 296] on button "Submit" at bounding box center [879, 304] width 62 height 32
